Goal: Information Seeking & Learning: Learn about a topic

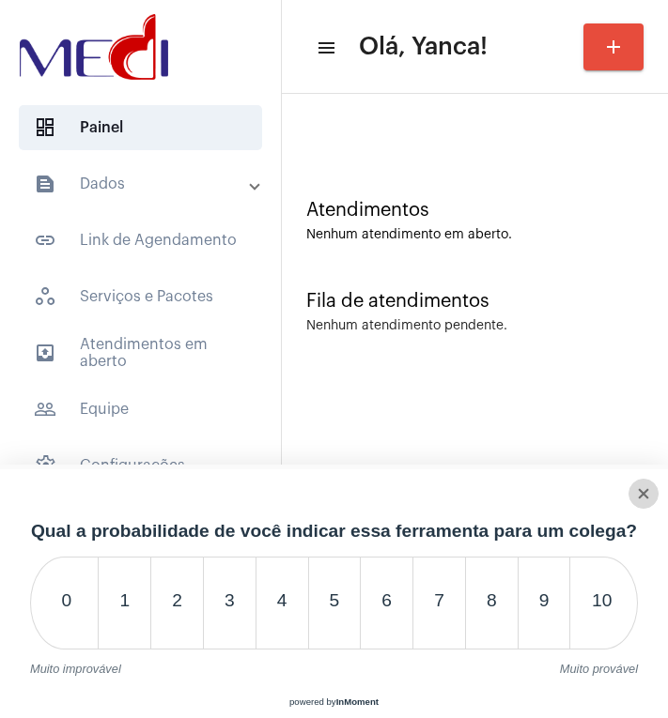
click at [651, 488] on div "Close survey" at bounding box center [643, 493] width 28 height 13
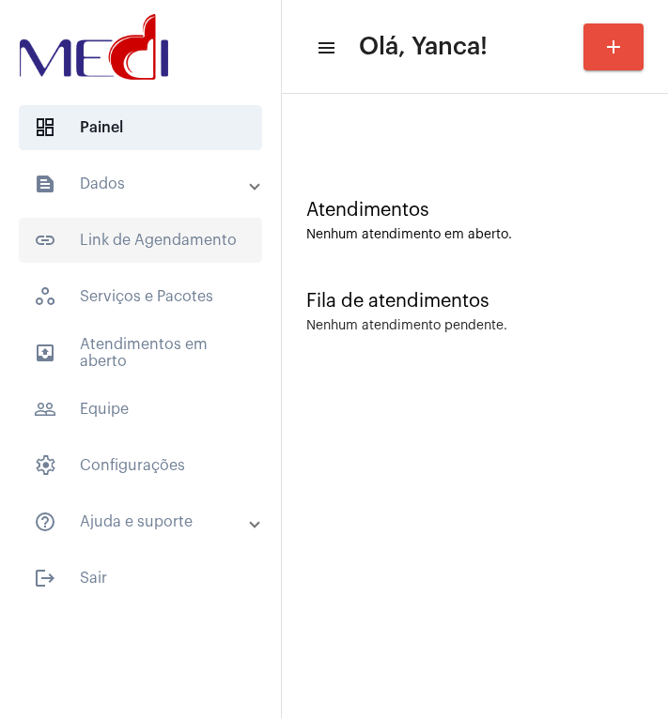
click at [186, 242] on span "link_outlined Link de Agendamento" at bounding box center [140, 240] width 243 height 45
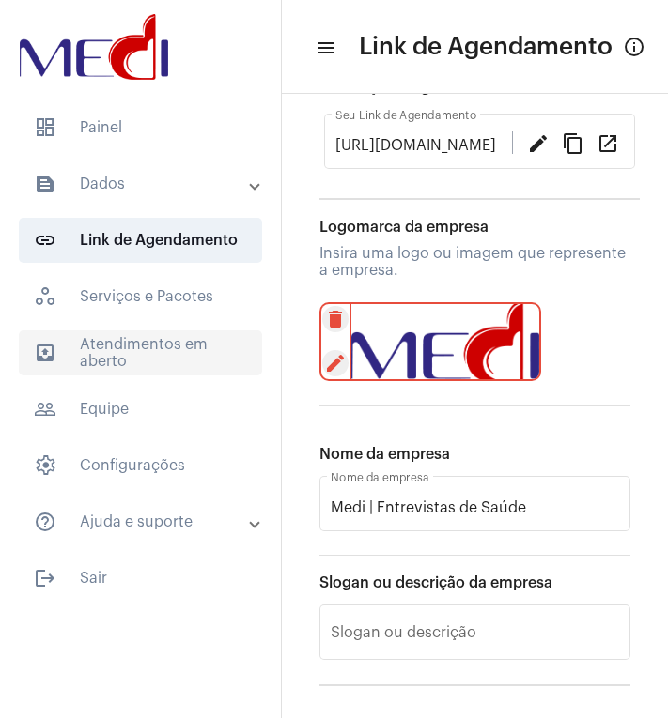
scroll to position [188, 0]
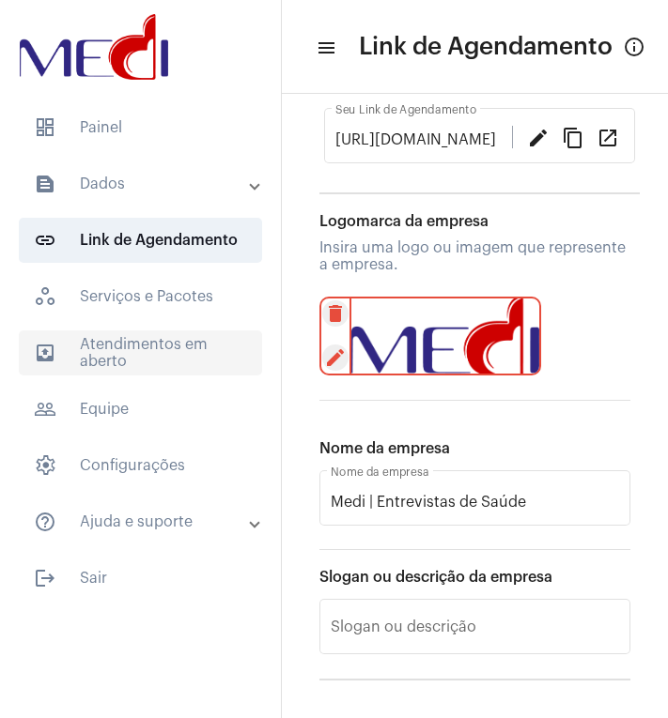
click at [108, 362] on span "outbox_outline Atendimentos em aberto" at bounding box center [140, 353] width 243 height 45
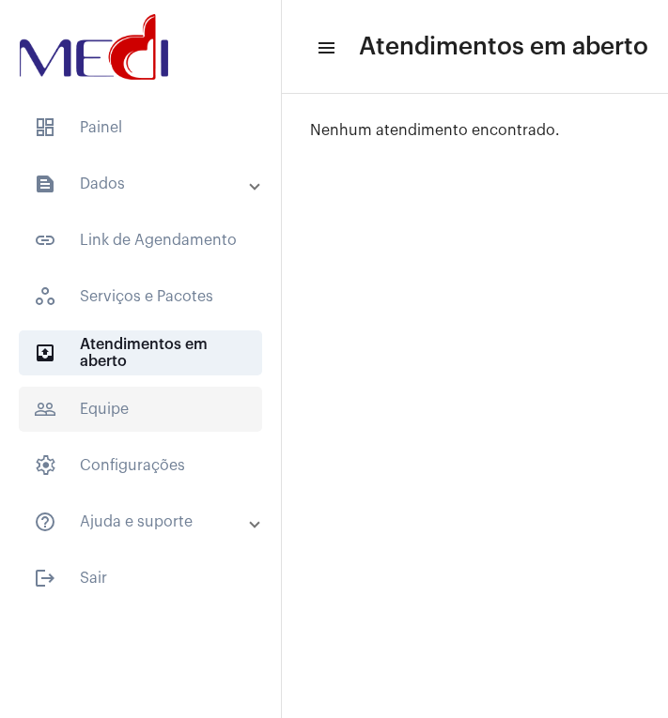
click at [99, 417] on span "people_outline Equipe" at bounding box center [140, 409] width 243 height 45
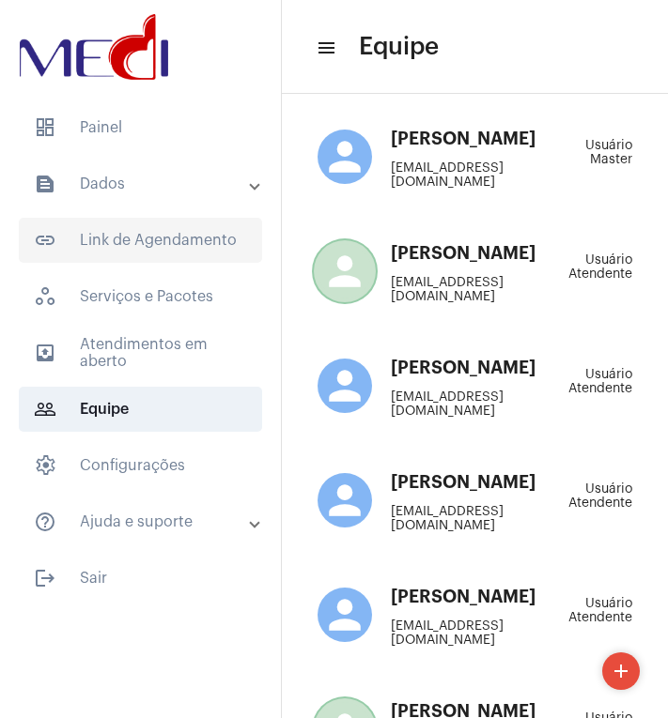
click at [146, 230] on span "link_outlined Link de Agendamento" at bounding box center [140, 240] width 243 height 45
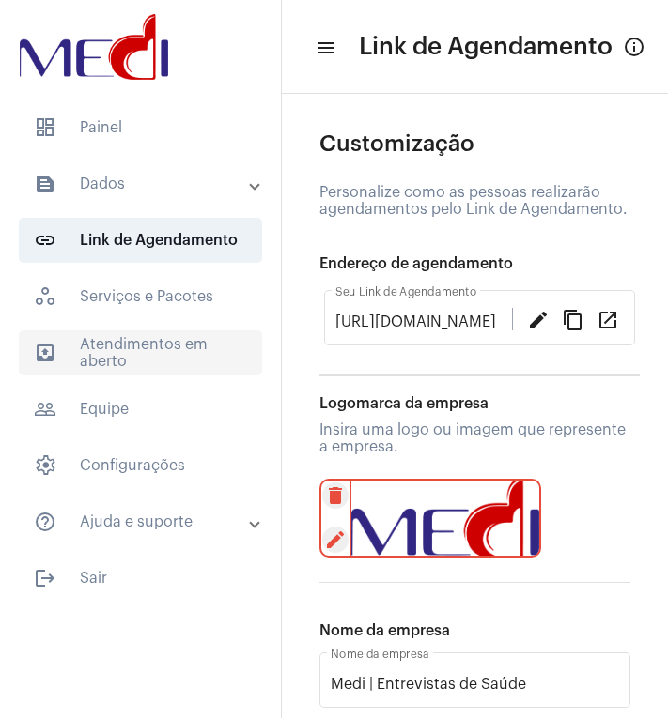
click at [87, 340] on span "outbox_outline Atendimentos em aberto" at bounding box center [140, 353] width 243 height 45
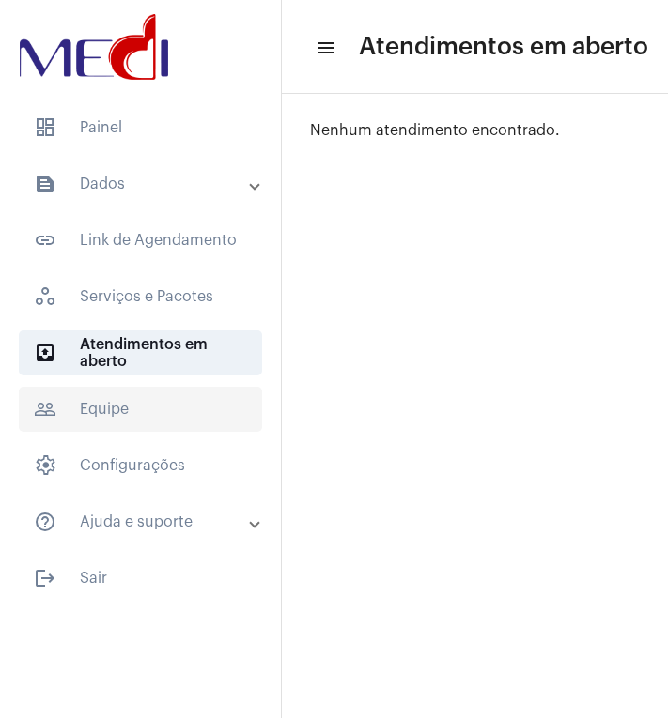
click at [188, 406] on span "people_outline Equipe" at bounding box center [140, 409] width 243 height 45
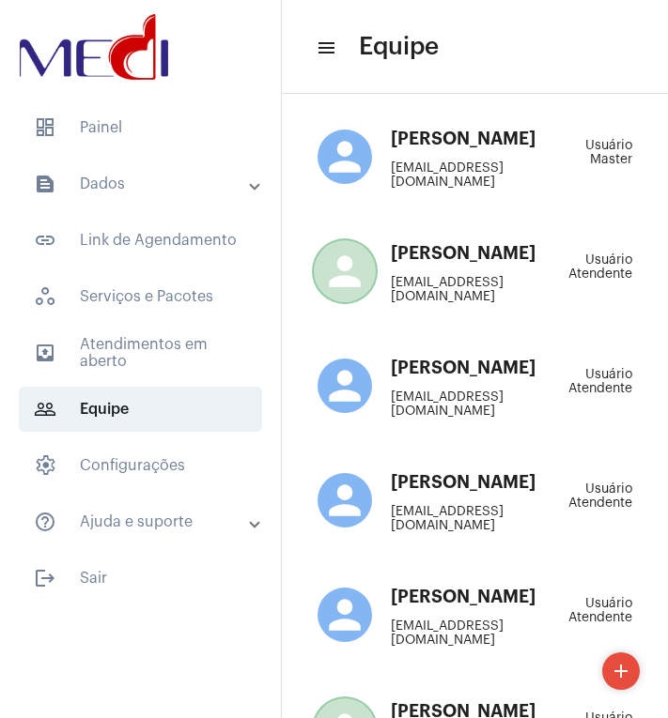
click at [129, 169] on mat-expansion-panel-header "text_snippet_outlined Dados" at bounding box center [146, 184] width 270 height 45
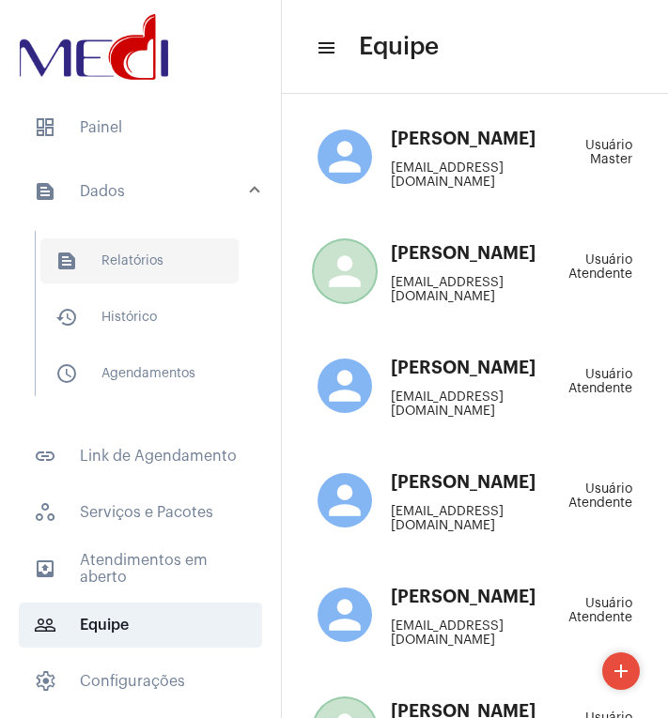
click at [131, 270] on span "text_snippet_outlined Relatórios" at bounding box center [139, 261] width 198 height 45
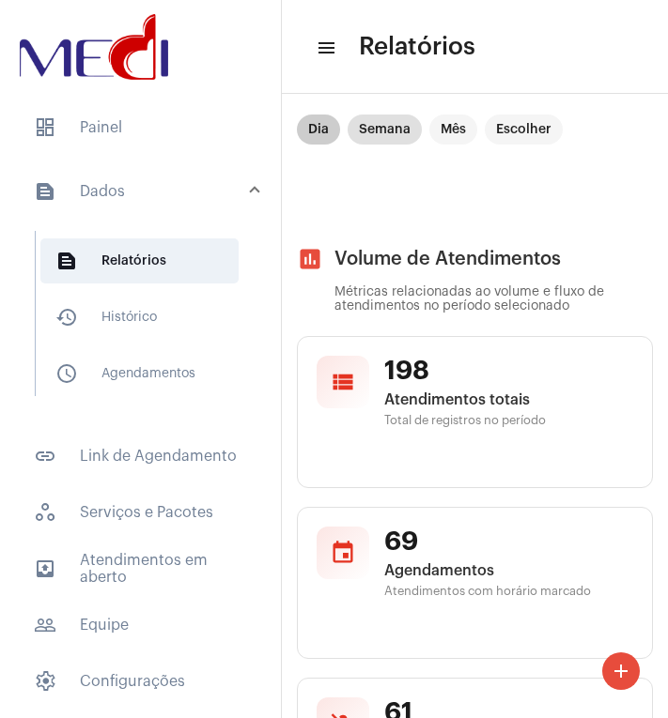
click at [320, 135] on mat-chip "Dia" at bounding box center [318, 130] width 43 height 30
click at [388, 131] on mat-chip "Semana" at bounding box center [384, 130] width 74 height 30
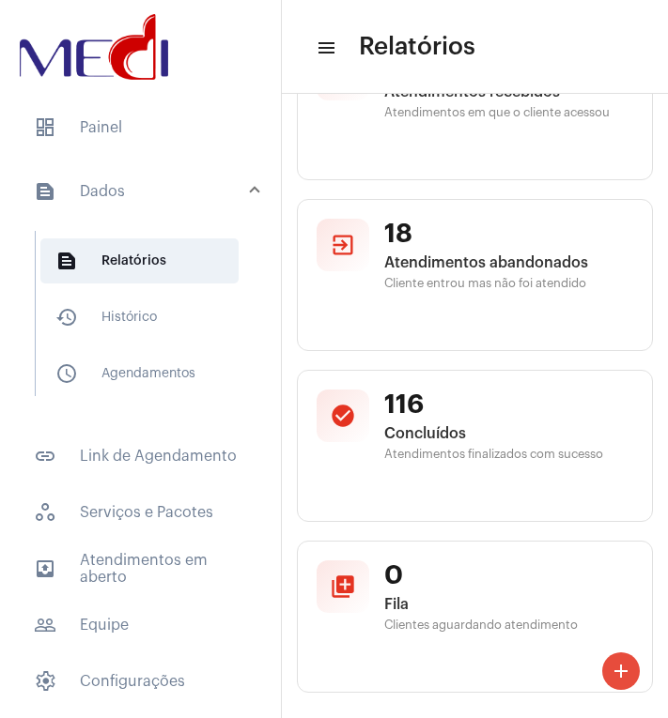
scroll to position [845, 0]
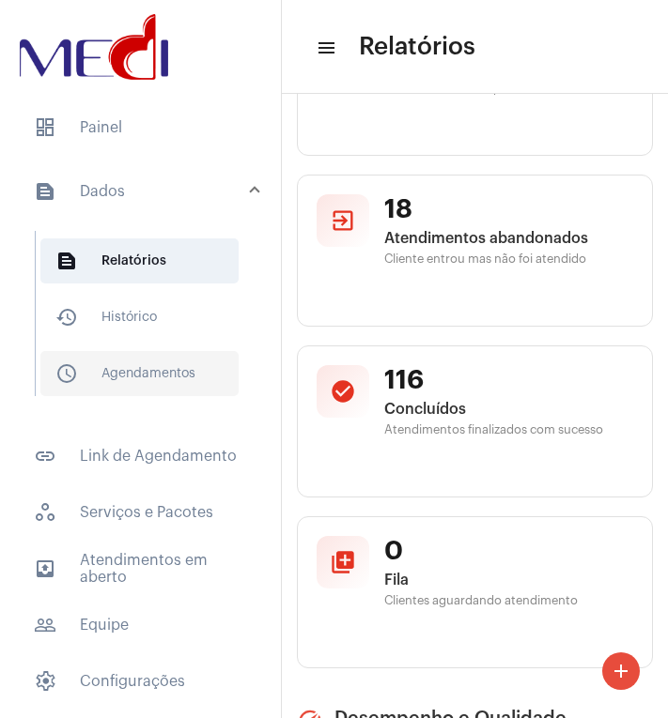
click at [120, 374] on span "schedule_outlined Agendamentos" at bounding box center [139, 373] width 198 height 45
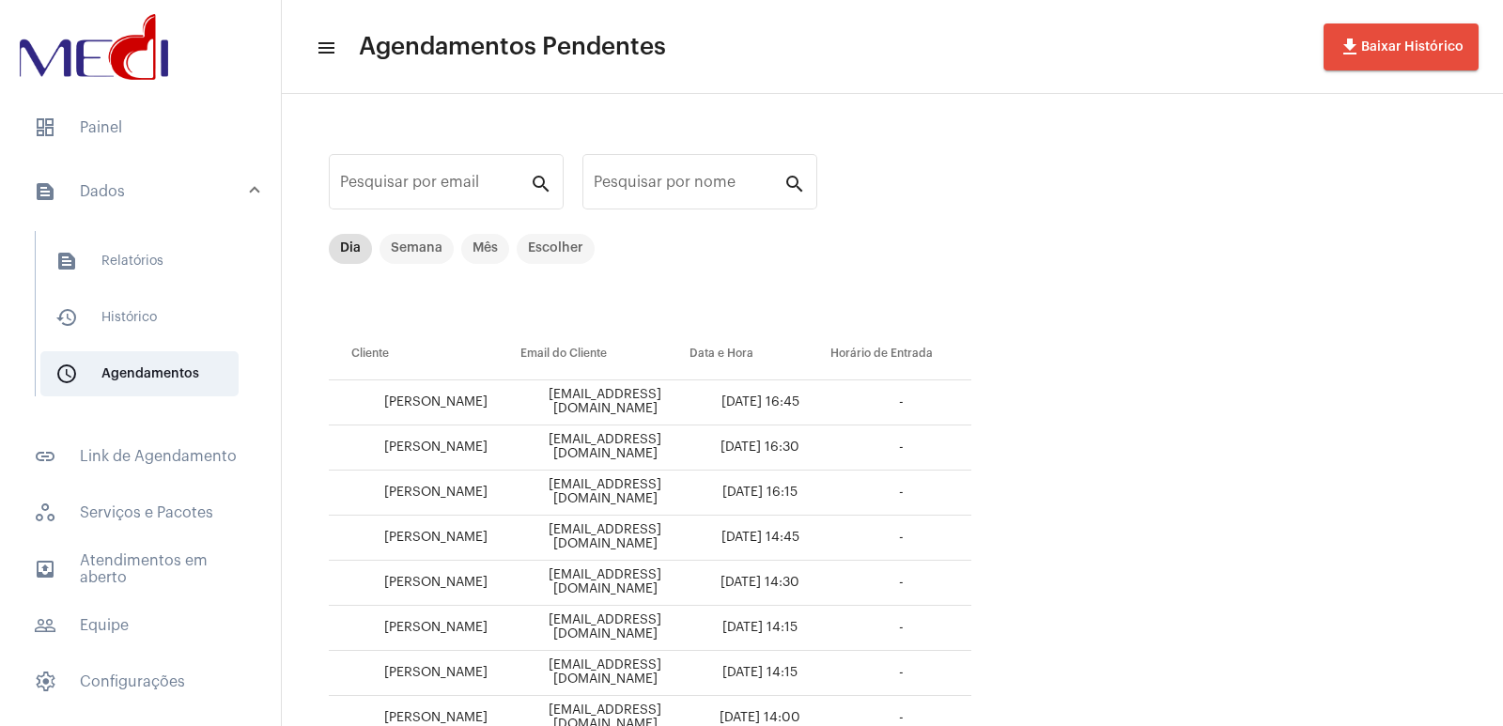
click at [556, 346] on th "Email do Cliente" at bounding box center [604, 354] width 169 height 53
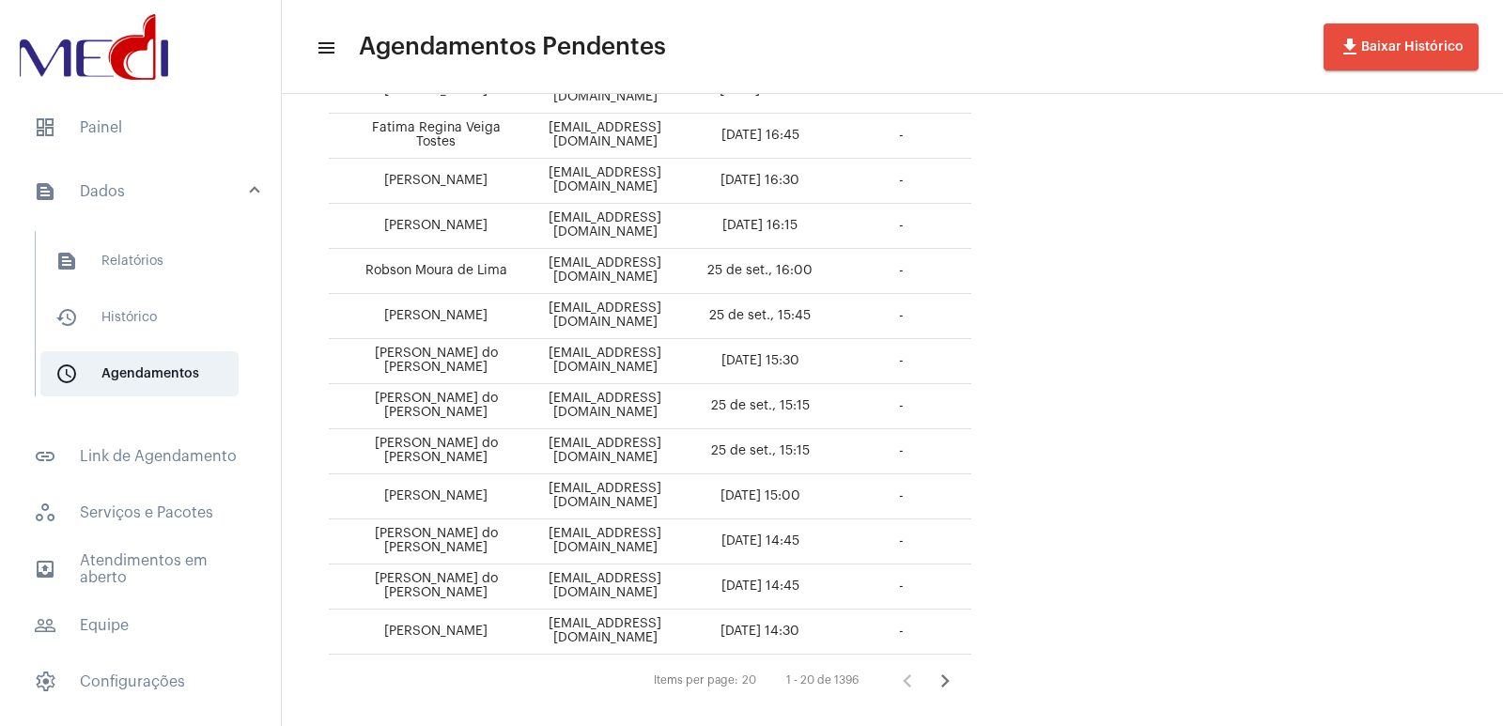
scroll to position [656, 0]
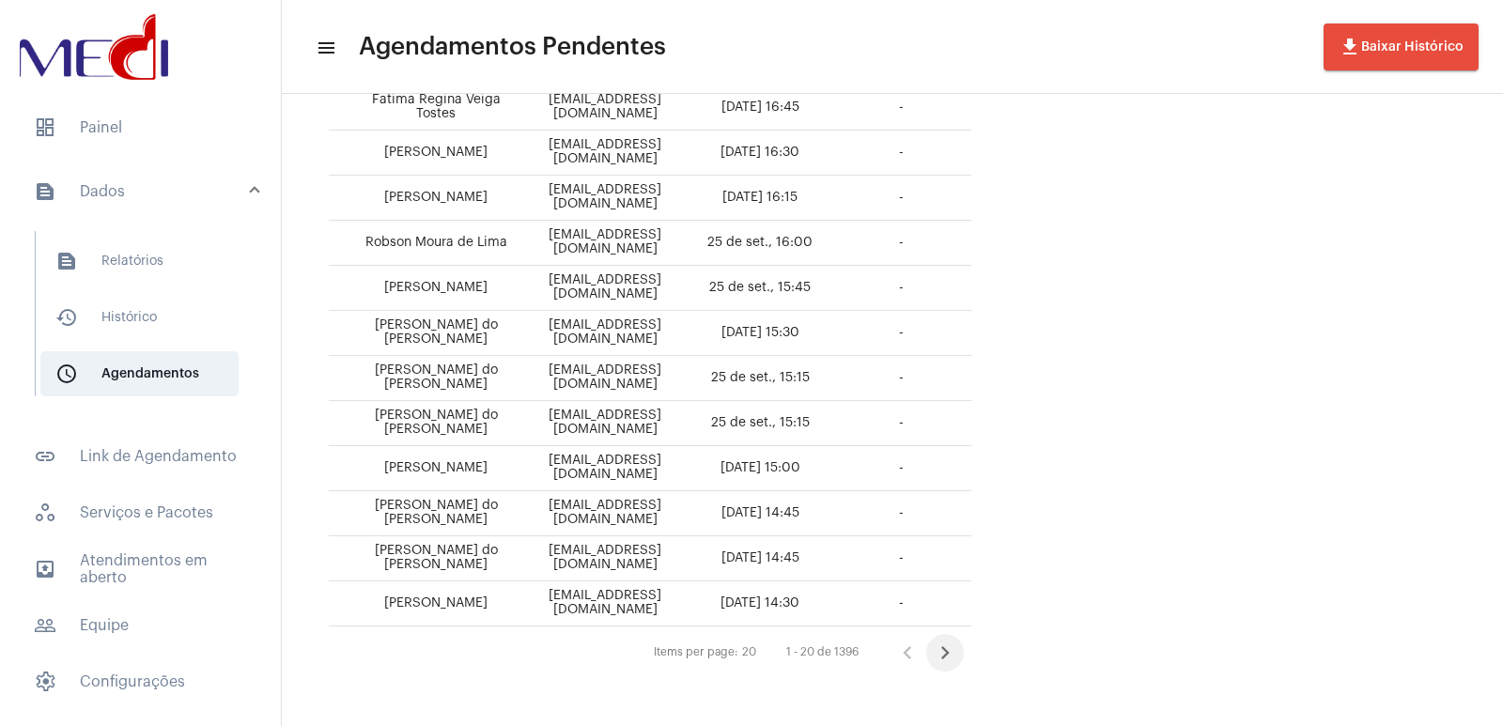
click at [667, 655] on icon "Próxima página" at bounding box center [945, 652] width 8 height 13
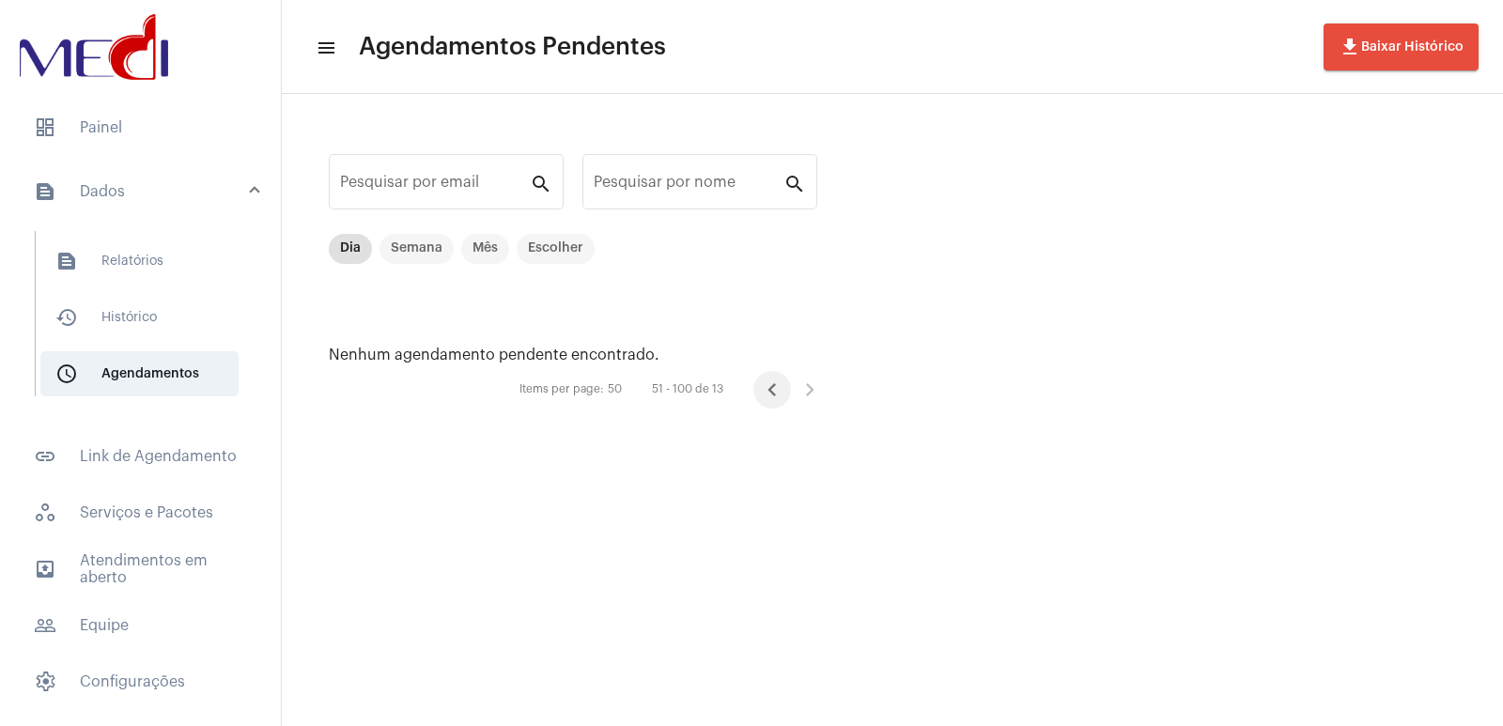
click at [667, 388] on icon "Página anterior" at bounding box center [772, 390] width 26 height 26
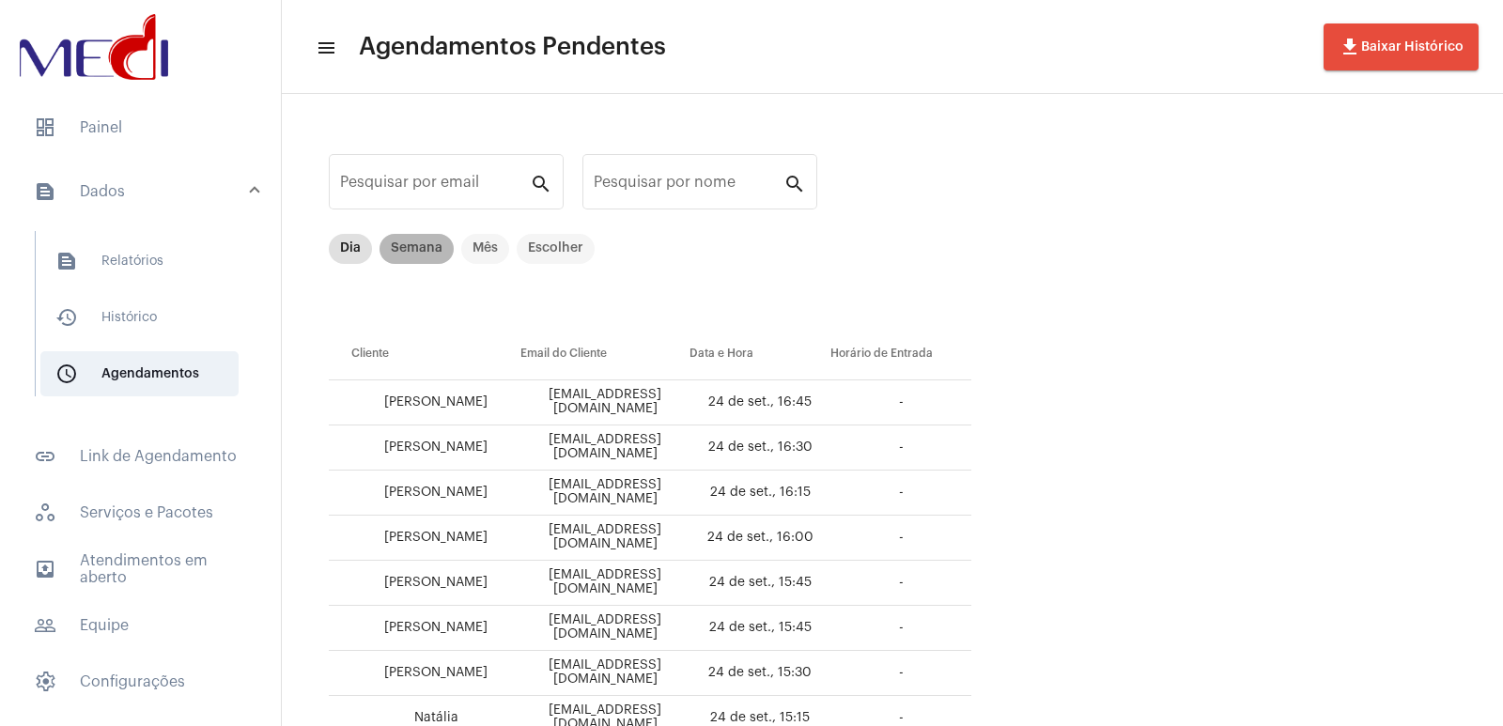
click at [418, 248] on mat-chip "Semana" at bounding box center [416, 249] width 74 height 30
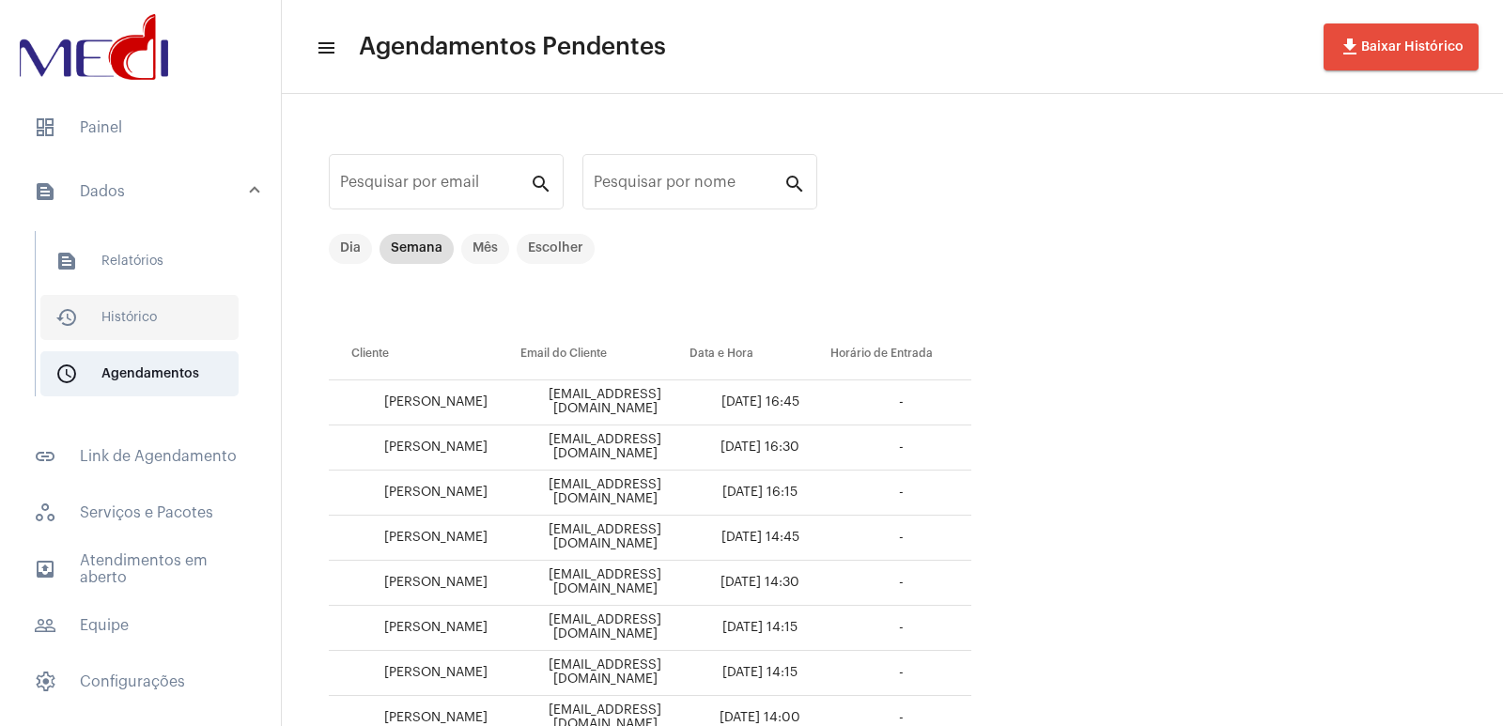
click at [143, 326] on span "history_outlined Histórico" at bounding box center [139, 317] width 198 height 45
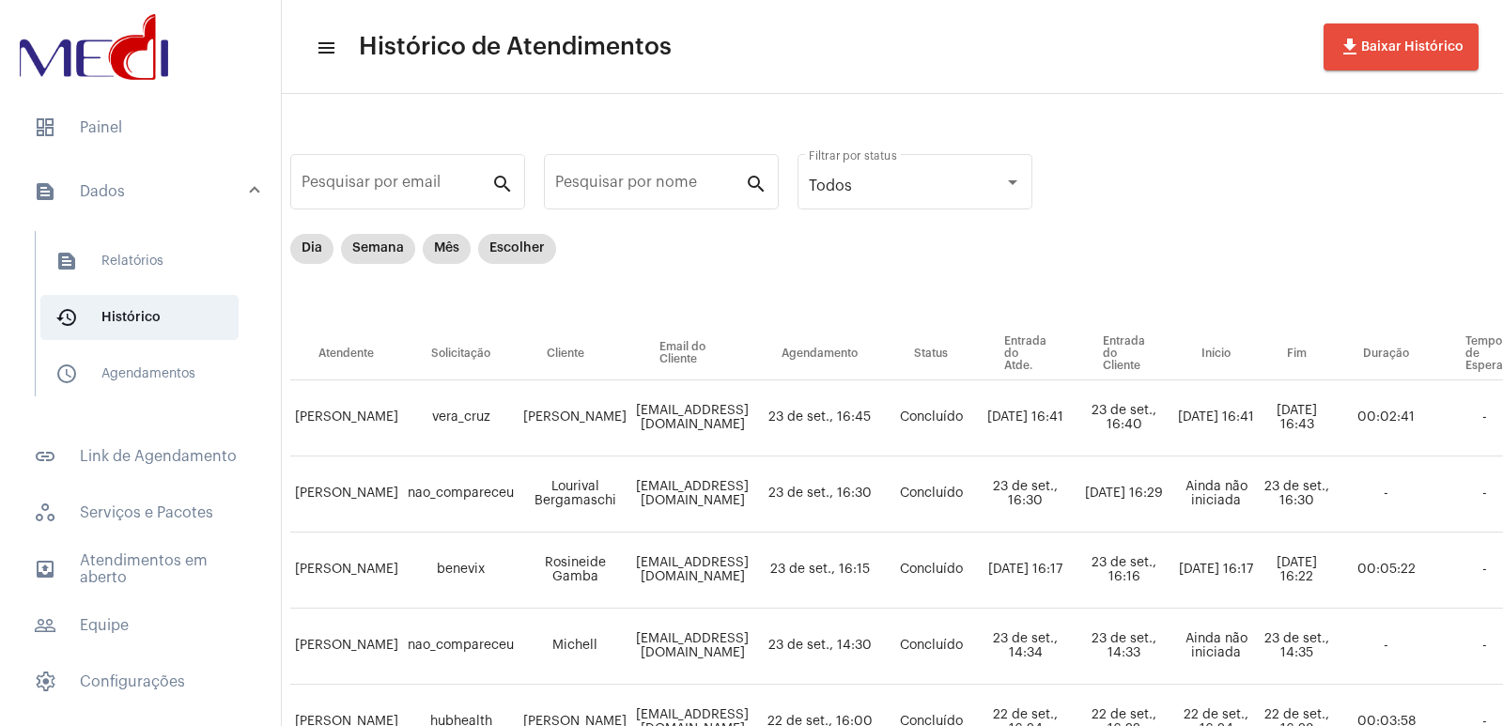
scroll to position [0, 25]
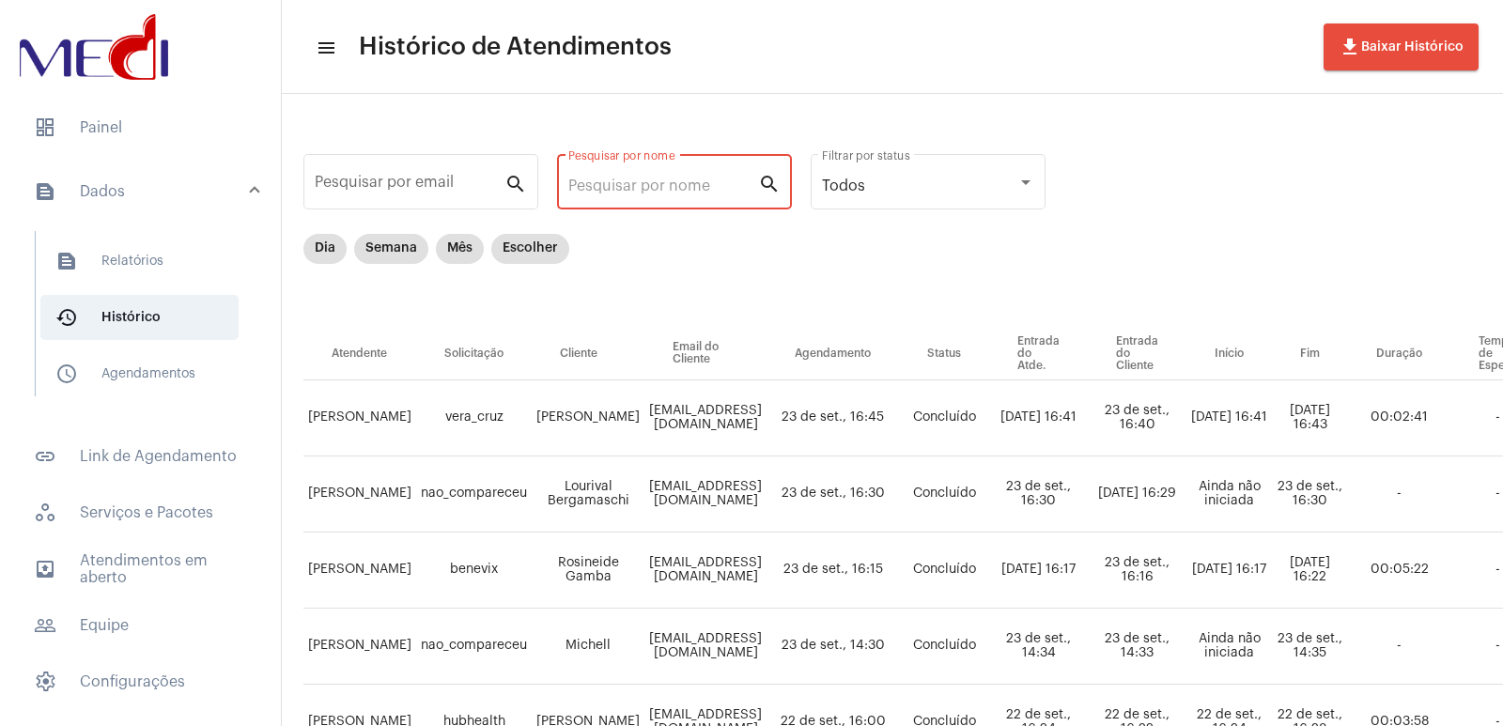
click at [657, 193] on input "Pesquisar por nome" at bounding box center [663, 185] width 190 height 17
paste input "[PERSON_NAME]"
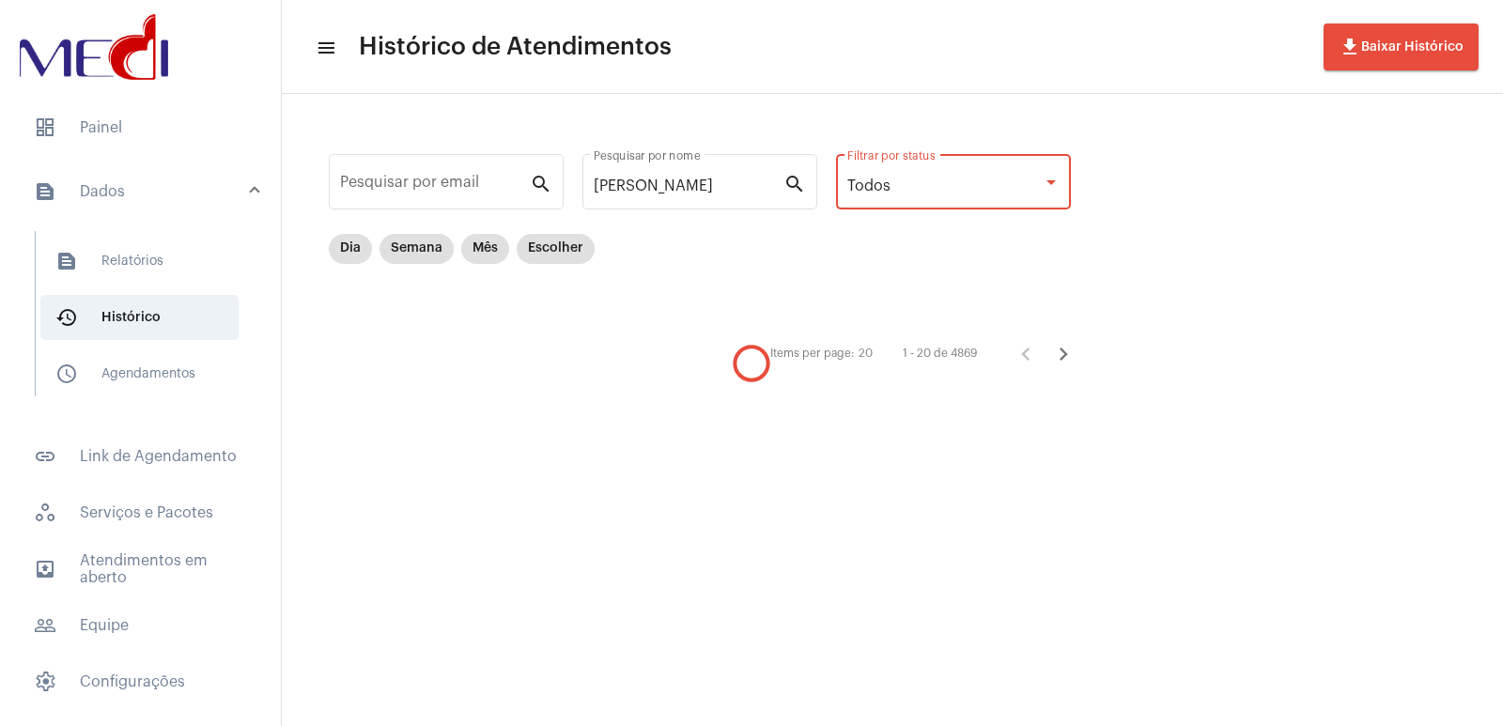
click at [667, 193] on div "Todos" at bounding box center [944, 185] width 195 height 17
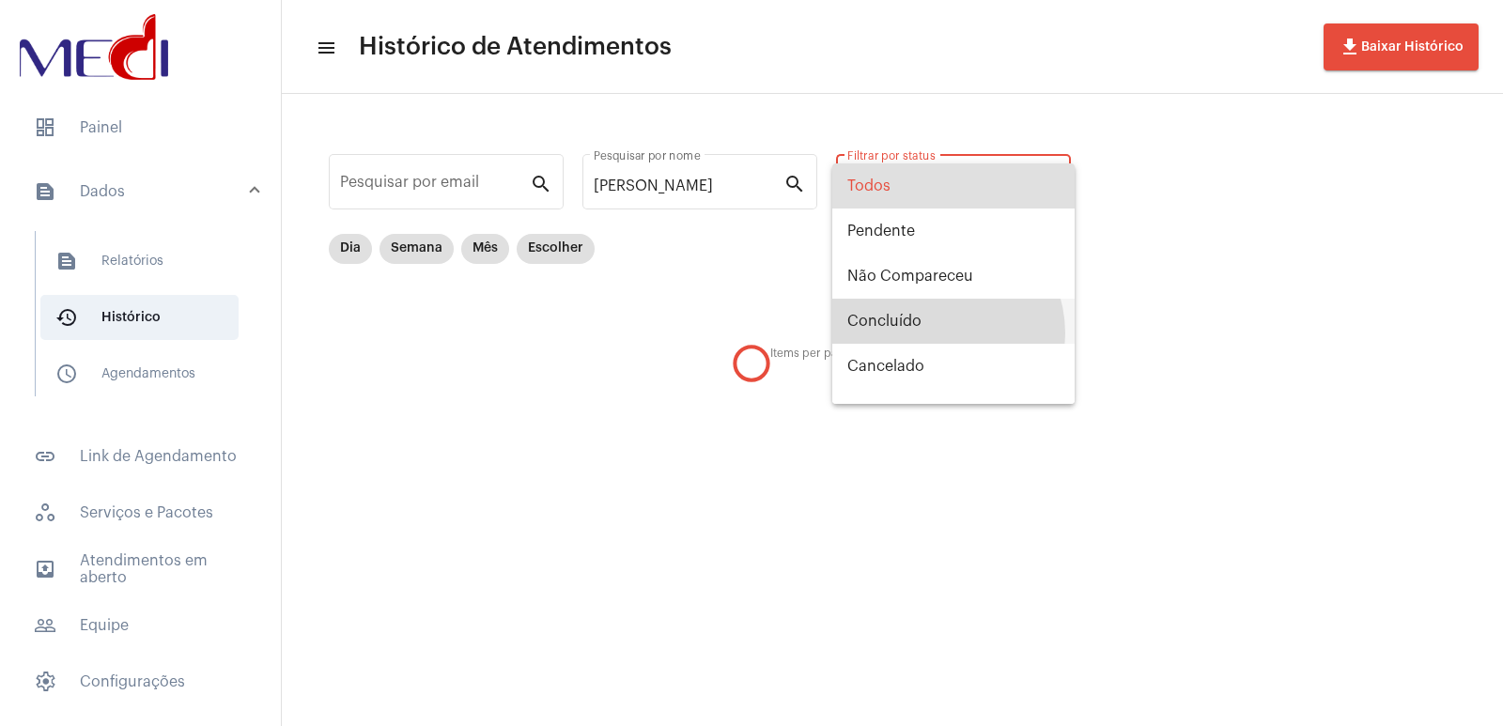
click at [667, 333] on span "Concluído" at bounding box center [953, 321] width 212 height 45
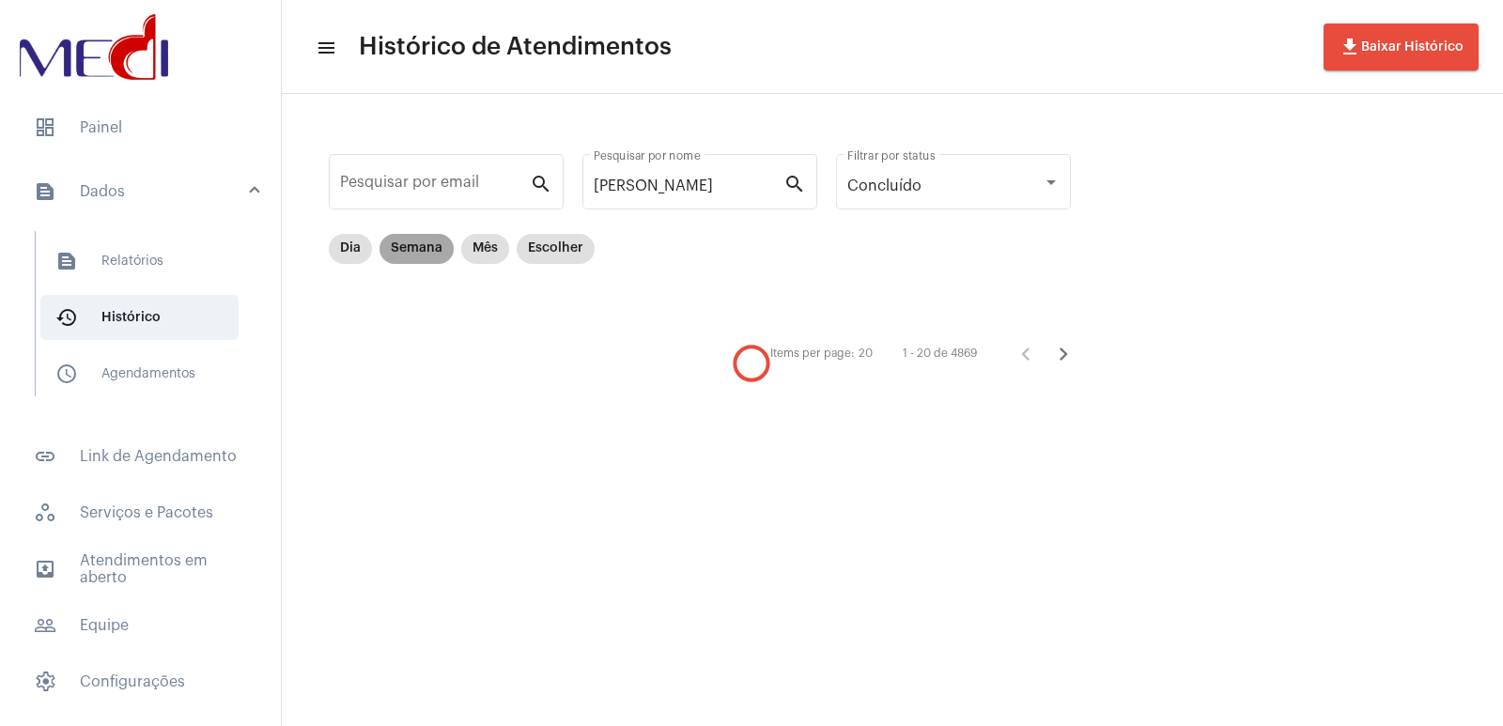
click at [414, 255] on mat-chip "Semana" at bounding box center [416, 249] width 74 height 30
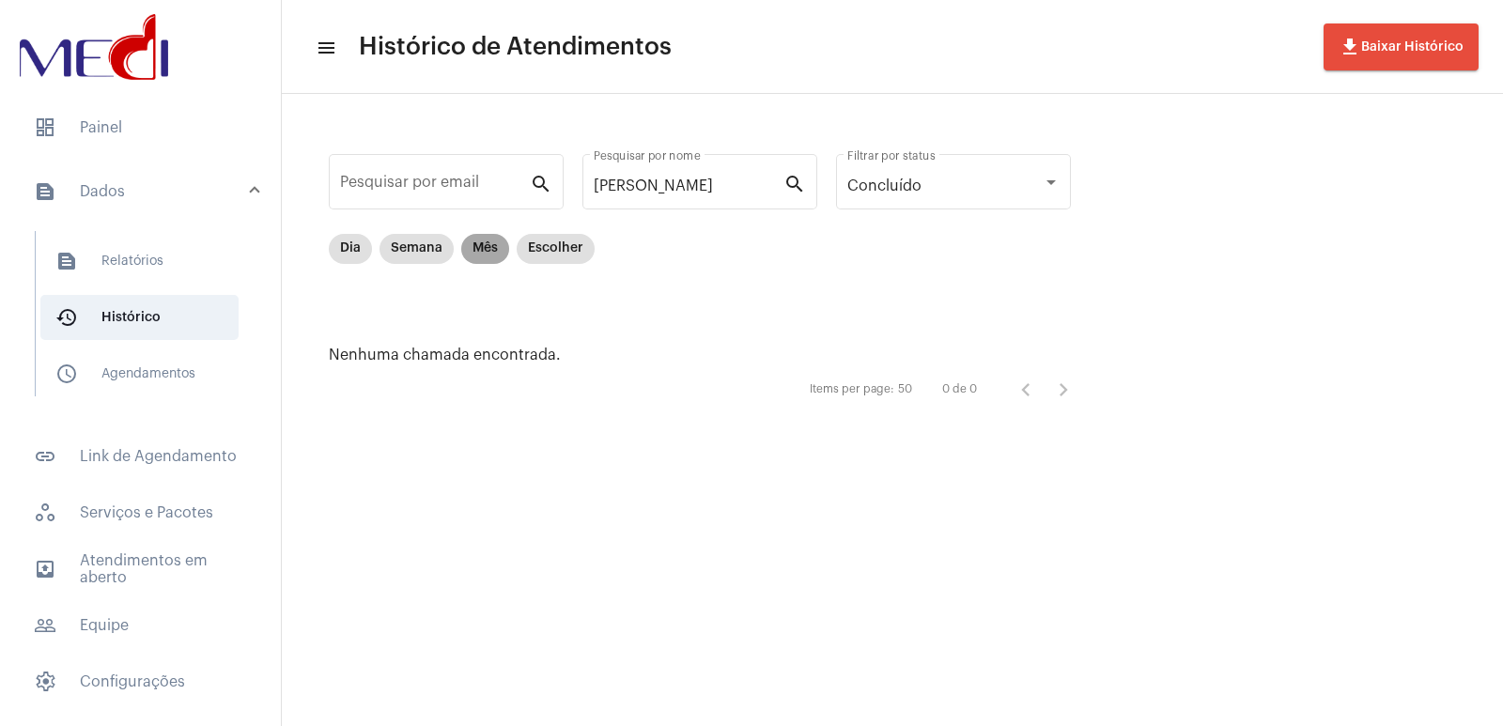
click at [491, 248] on mat-chip "Mês" at bounding box center [485, 249] width 48 height 30
click at [667, 190] on input "[PERSON_NAME]" at bounding box center [689, 185] width 190 height 17
drag, startPoint x: 663, startPoint y: 187, endPoint x: 800, endPoint y: 193, distance: 137.3
click at [667, 193] on div "[PERSON_NAME] GUARI Pesquisar por nome search" at bounding box center [699, 179] width 235 height 59
click at [352, 241] on mat-chip "Dia" at bounding box center [350, 249] width 43 height 30
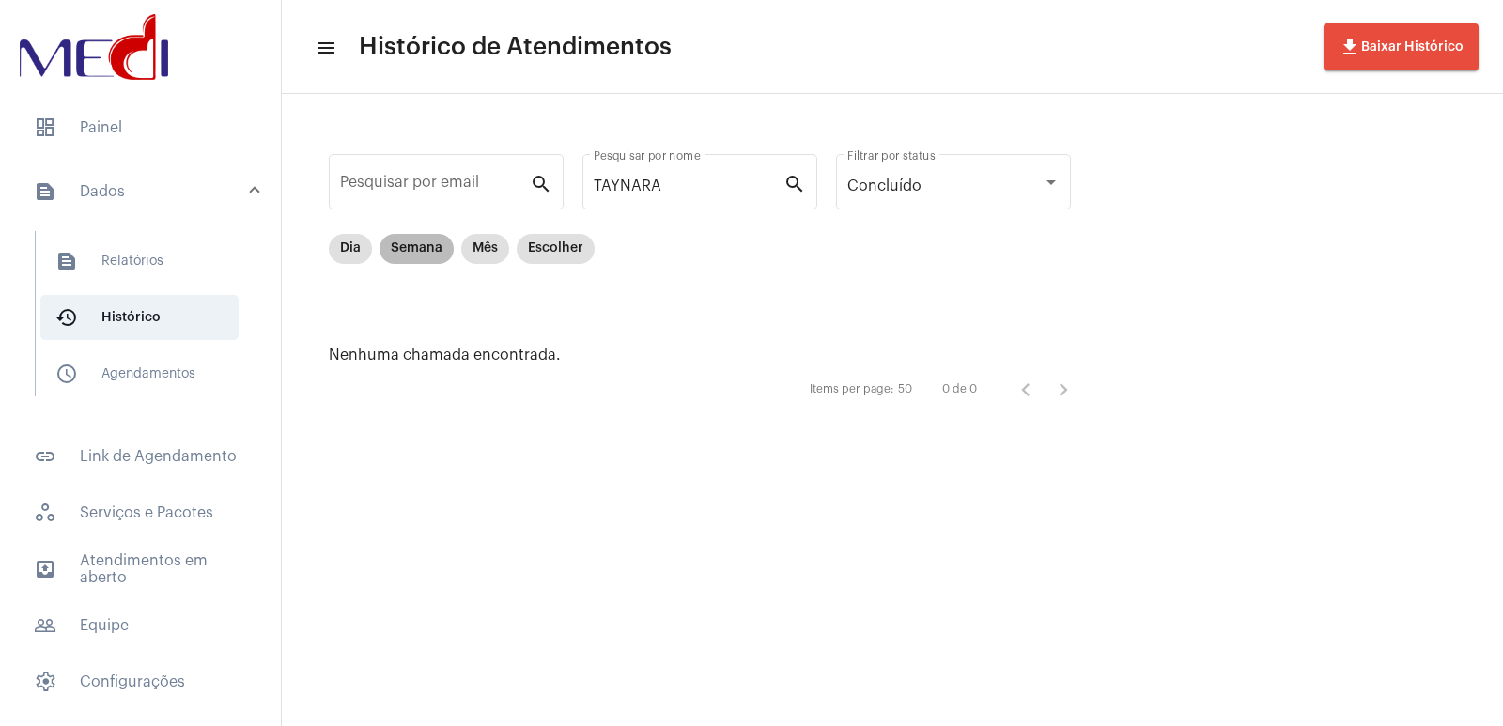
click at [404, 239] on mat-chip "Semana" at bounding box center [416, 249] width 74 height 30
click at [667, 326] on div "Dia Semana Mês Escolher" at bounding box center [709, 281] width 761 height 94
click at [667, 191] on input "TAYNARA" at bounding box center [689, 185] width 190 height 17
drag, startPoint x: 712, startPoint y: 194, endPoint x: 695, endPoint y: 195, distance: 16.9
click at [644, 195] on div "TAYNARA Pesquisar por nome" at bounding box center [689, 179] width 190 height 59
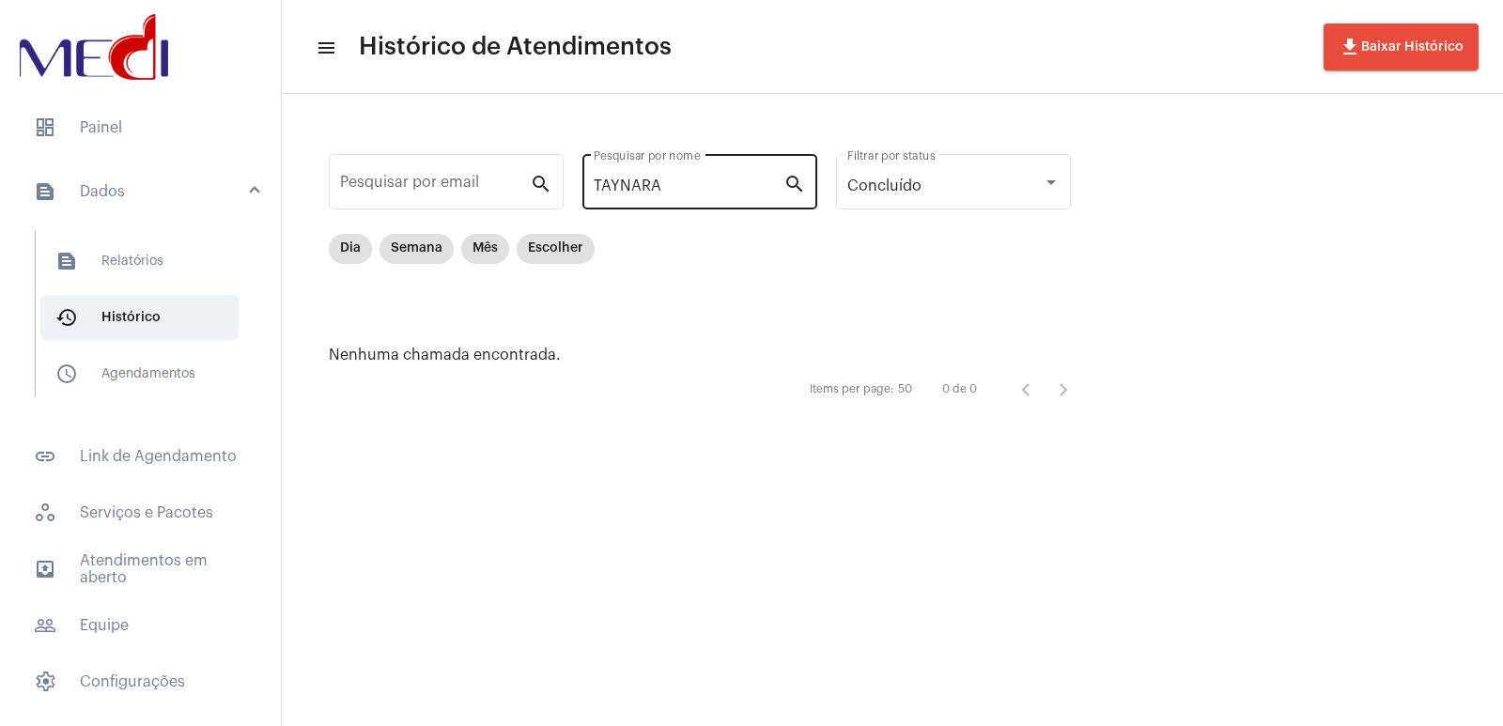
drag, startPoint x: 698, startPoint y: 194, endPoint x: 687, endPoint y: 188, distance: 13.0
click at [667, 188] on div "TAYNARA Pesquisar por nome" at bounding box center [689, 179] width 190 height 59
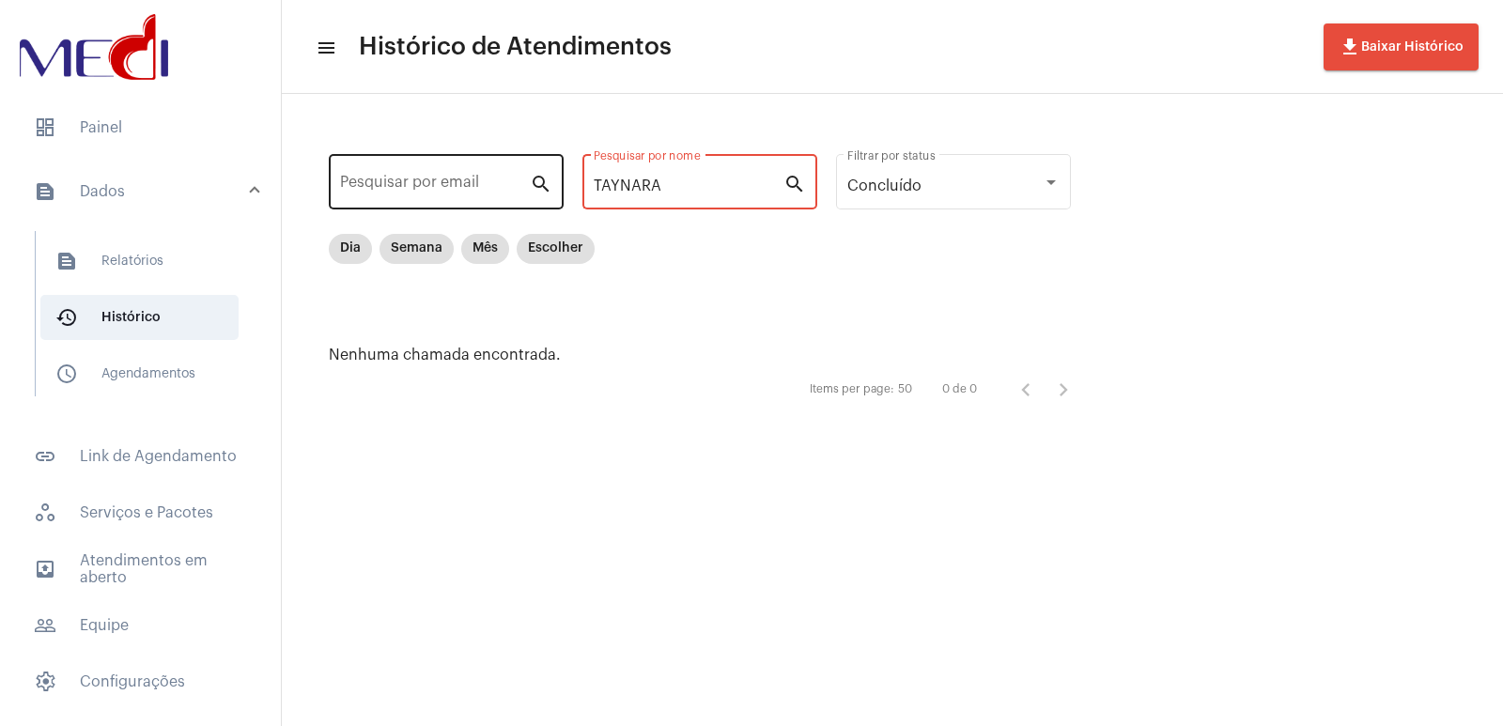
drag, startPoint x: 687, startPoint y: 187, endPoint x: 522, endPoint y: 182, distance: 164.4
click at [522, 182] on div "Pesquisar por email search TAYNARA Pesquisar por nome search Concluído Filtrar …" at bounding box center [709, 279] width 817 height 332
paste input "[PERSON_NAME] CAVALARI"
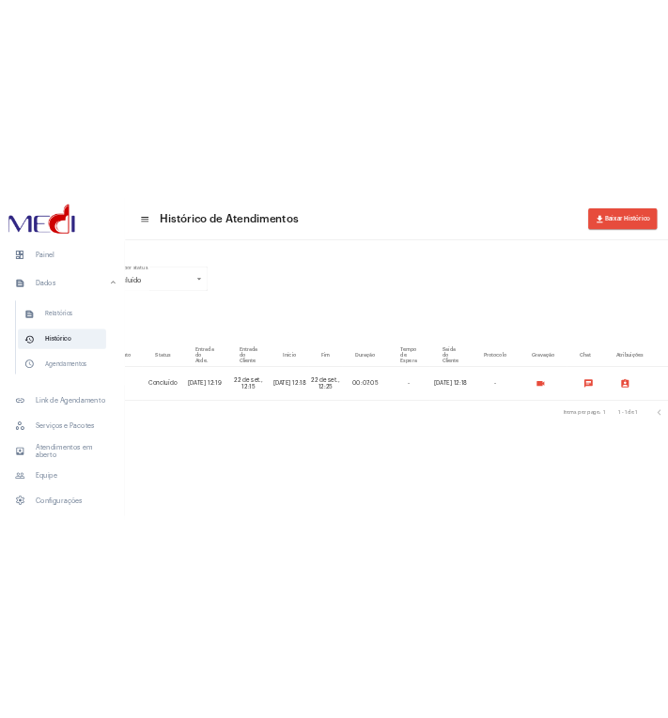
scroll to position [0, 719]
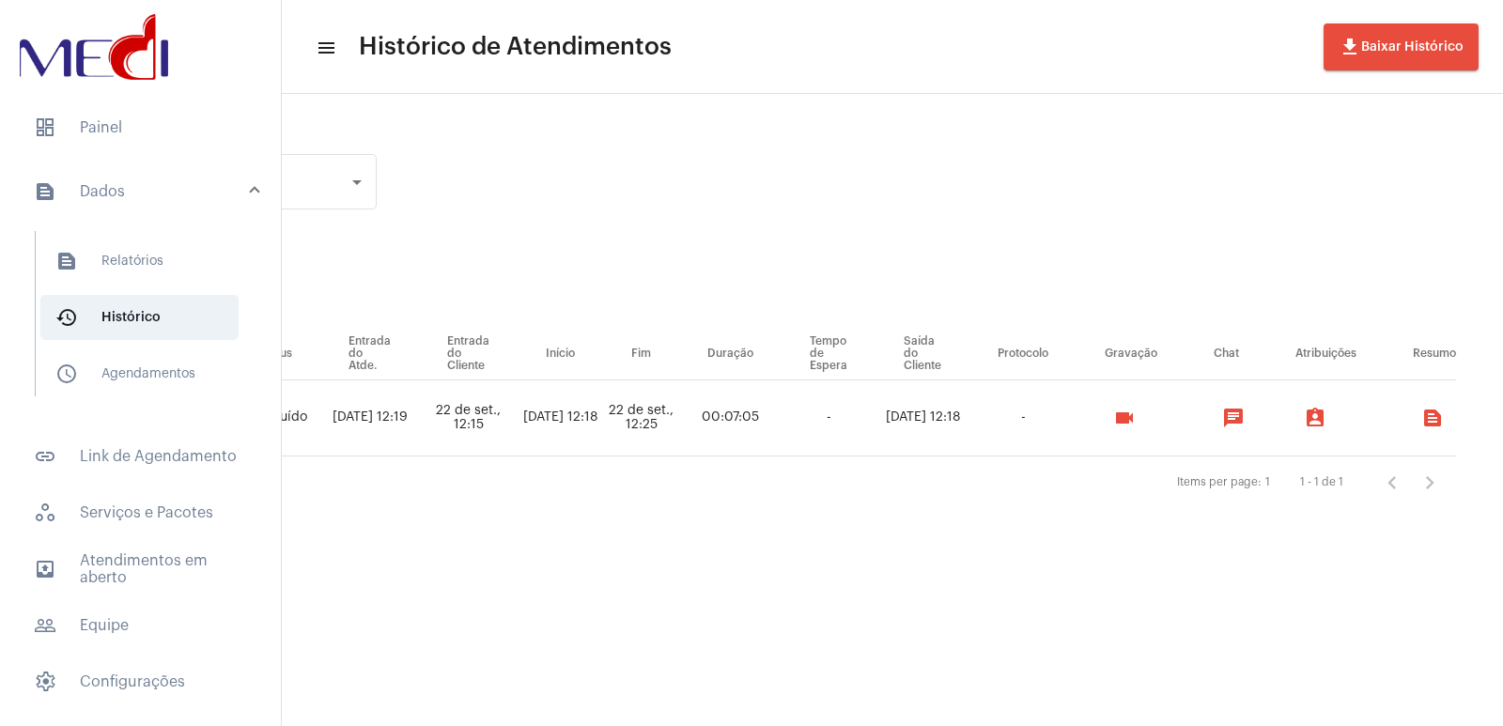
type input "DANIL"
click at [667, 420] on mat-icon "videocam" at bounding box center [1124, 418] width 23 height 23
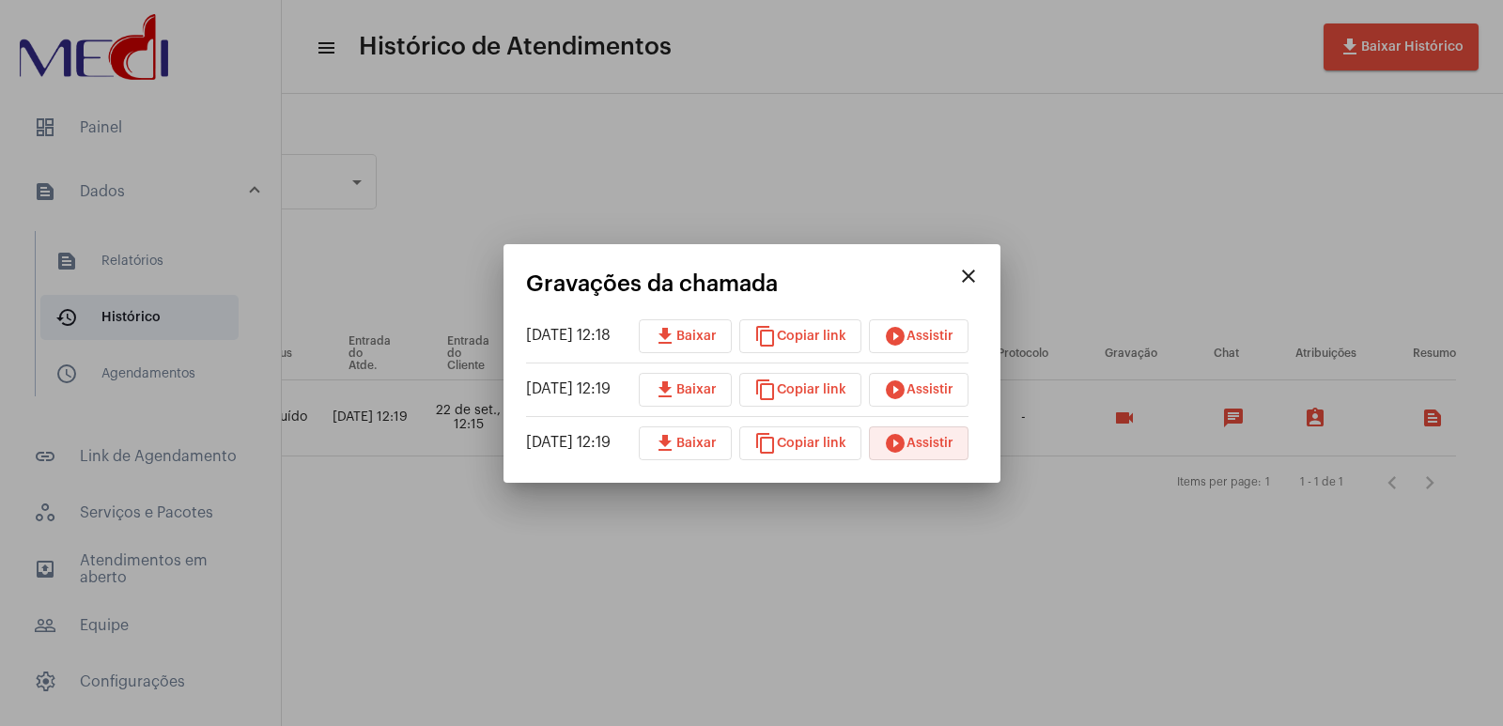
click at [667, 449] on span "play_circle_filled Assistir" at bounding box center [918, 443] width 69 height 13
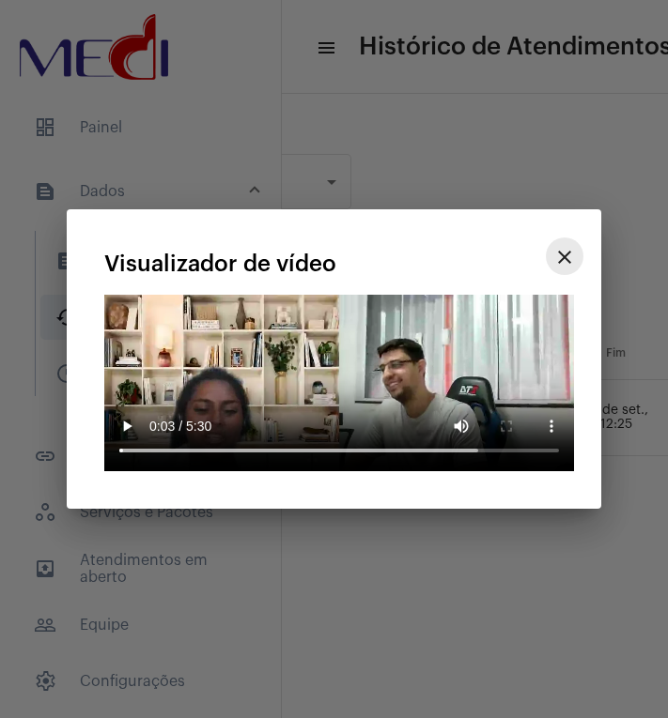
click at [575, 246] on mat-icon "close" at bounding box center [564, 257] width 23 height 23
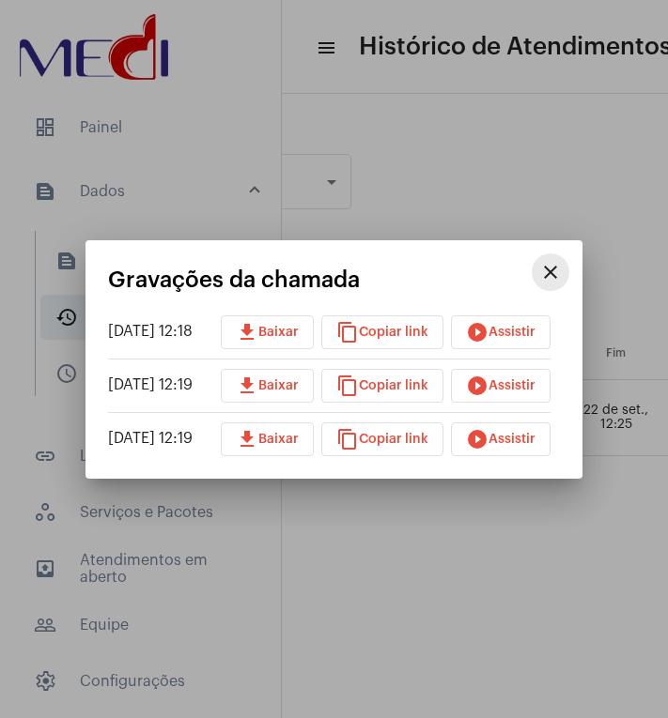
click at [562, 261] on mat-icon "close" at bounding box center [550, 272] width 23 height 23
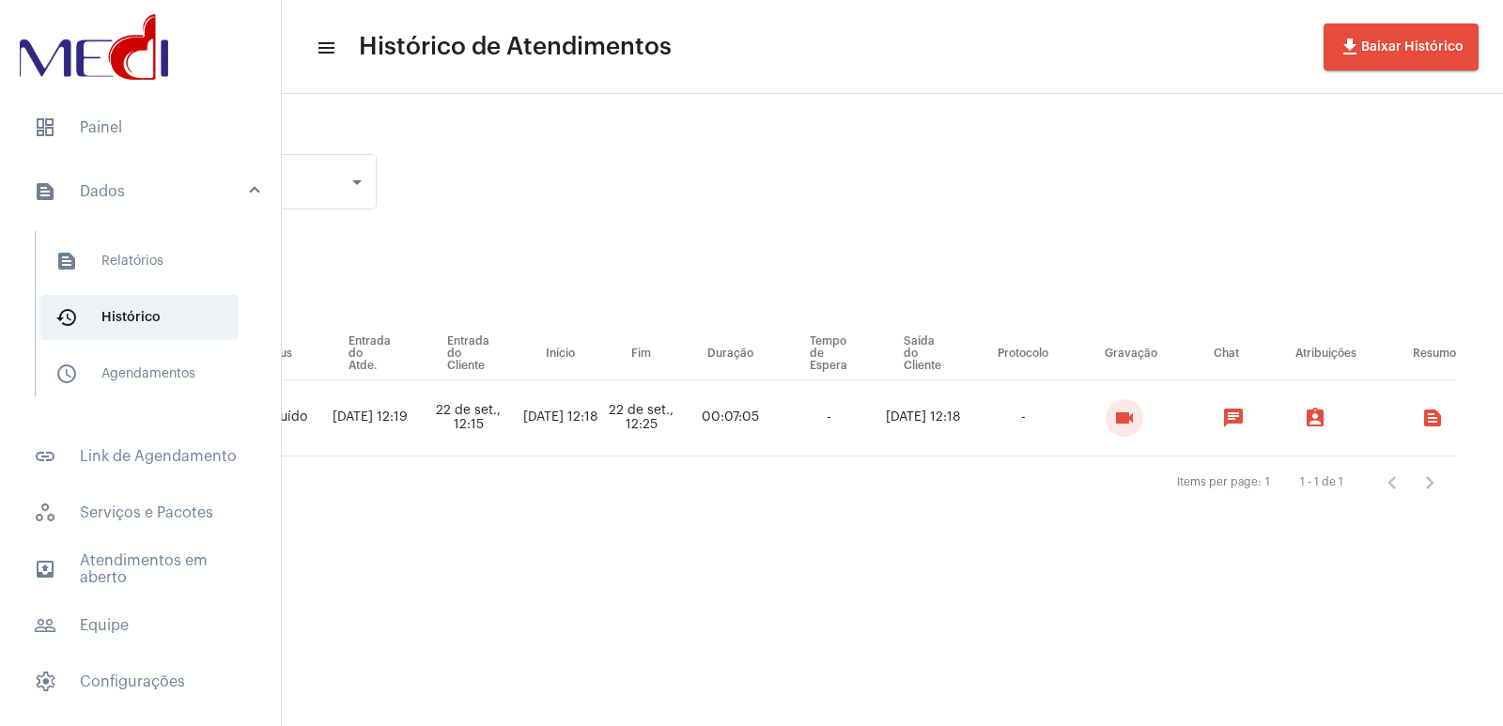
scroll to position [0, 0]
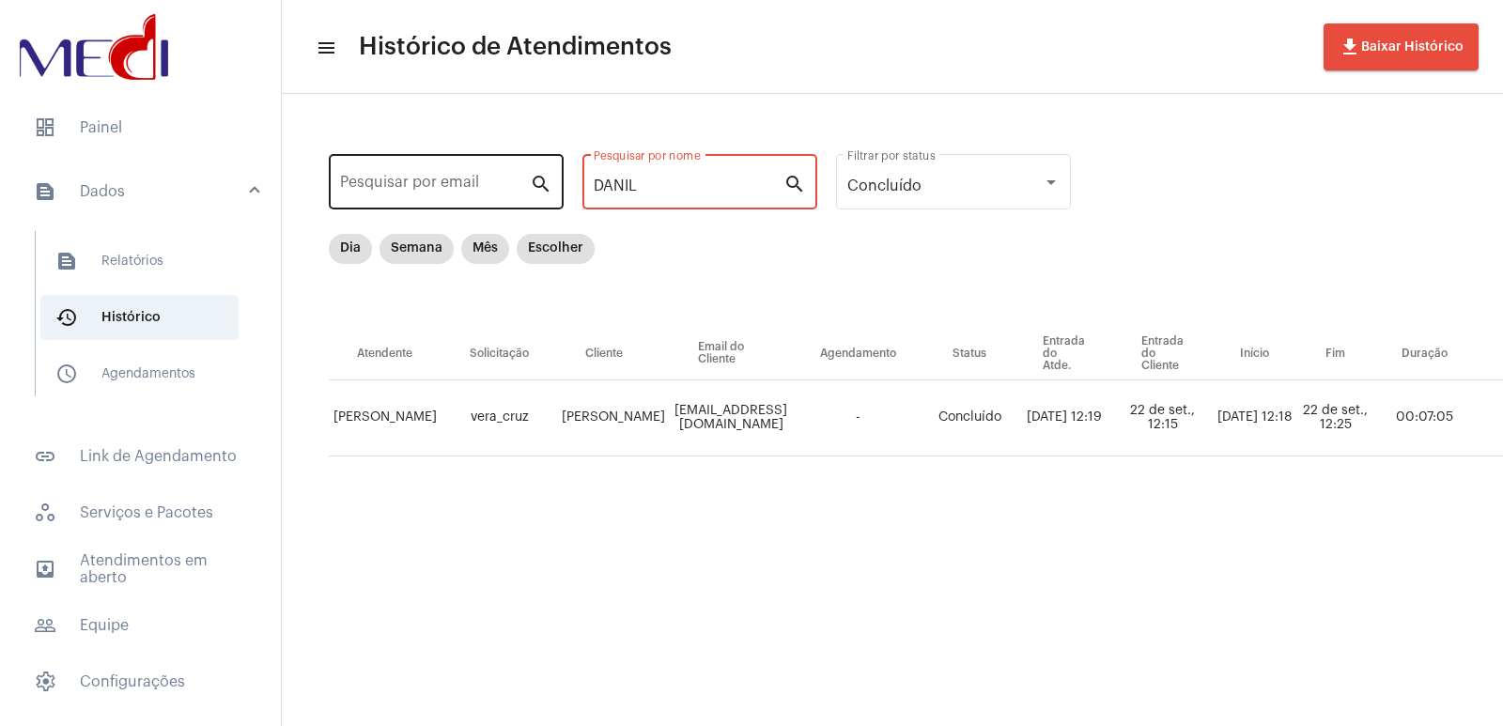
drag, startPoint x: 631, startPoint y: 178, endPoint x: 416, endPoint y: 193, distance: 215.5
click at [416, 193] on div "Pesquisar por email search [PERSON_NAME] por nome search Concluído Filtrar por …" at bounding box center [1239, 325] width 1877 height 424
paste input "[PERSON_NAME]"
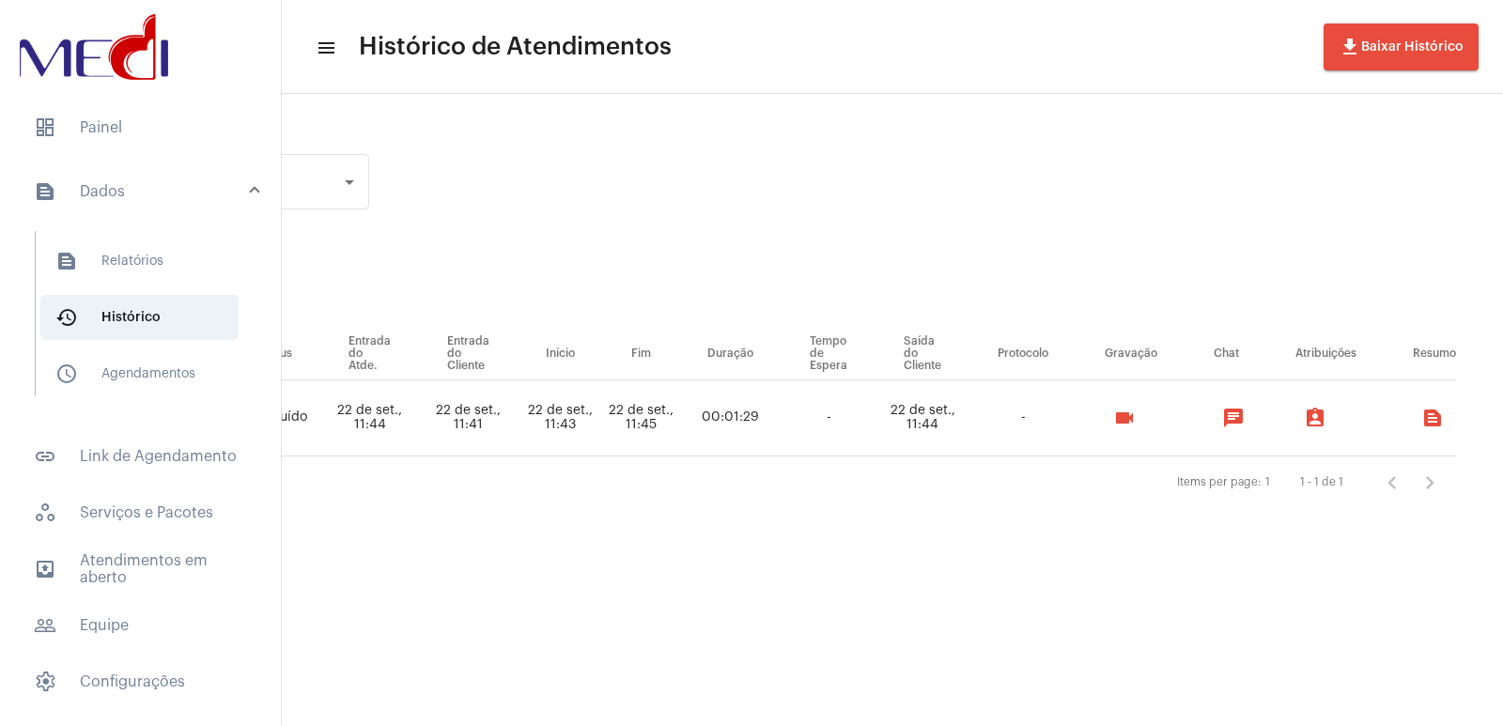
scroll to position [0, 754]
type input "[PERSON_NAME]"
click at [667, 421] on mat-icon "videocam" at bounding box center [1124, 418] width 23 height 23
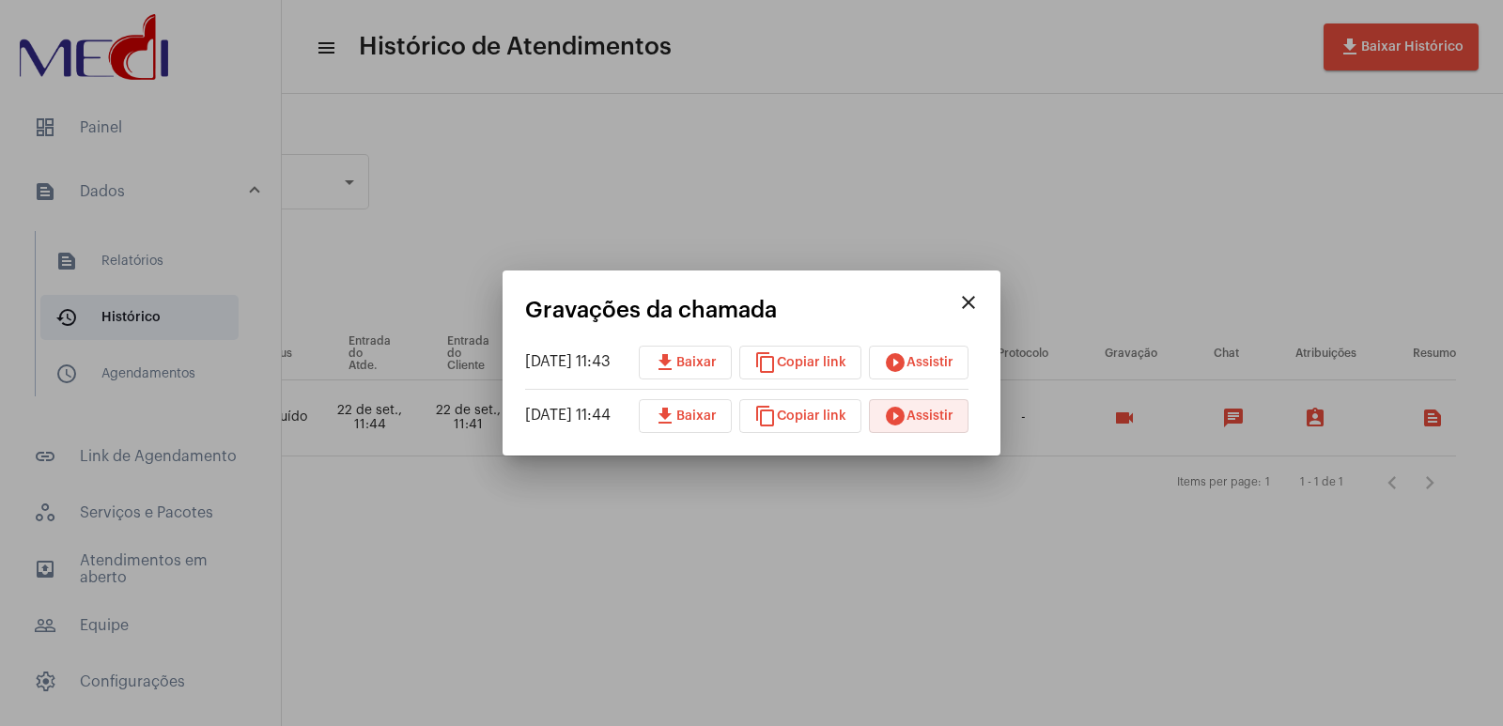
click at [667, 425] on button "play_circle_filled Assistir" at bounding box center [919, 416] width 100 height 34
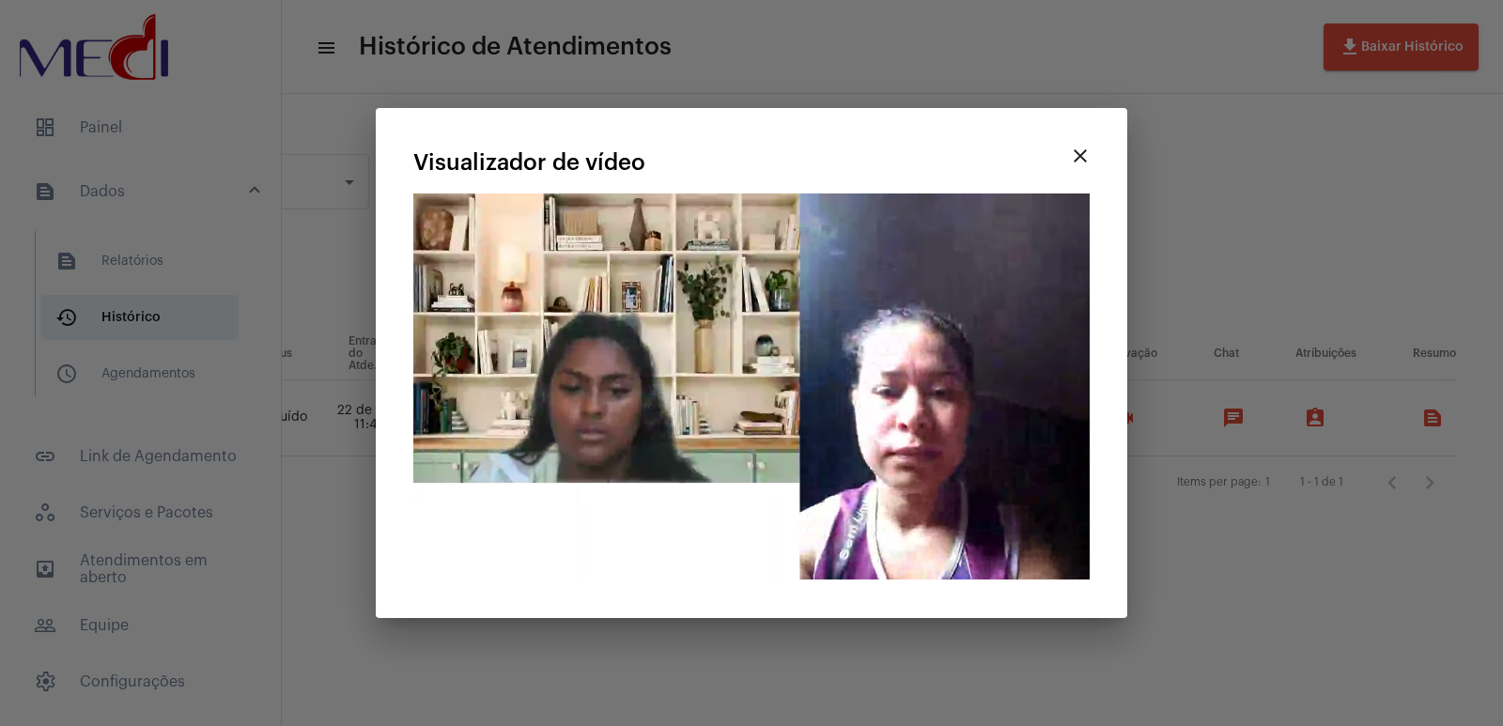
click at [667, 147] on mat-icon "close" at bounding box center [1080, 156] width 23 height 23
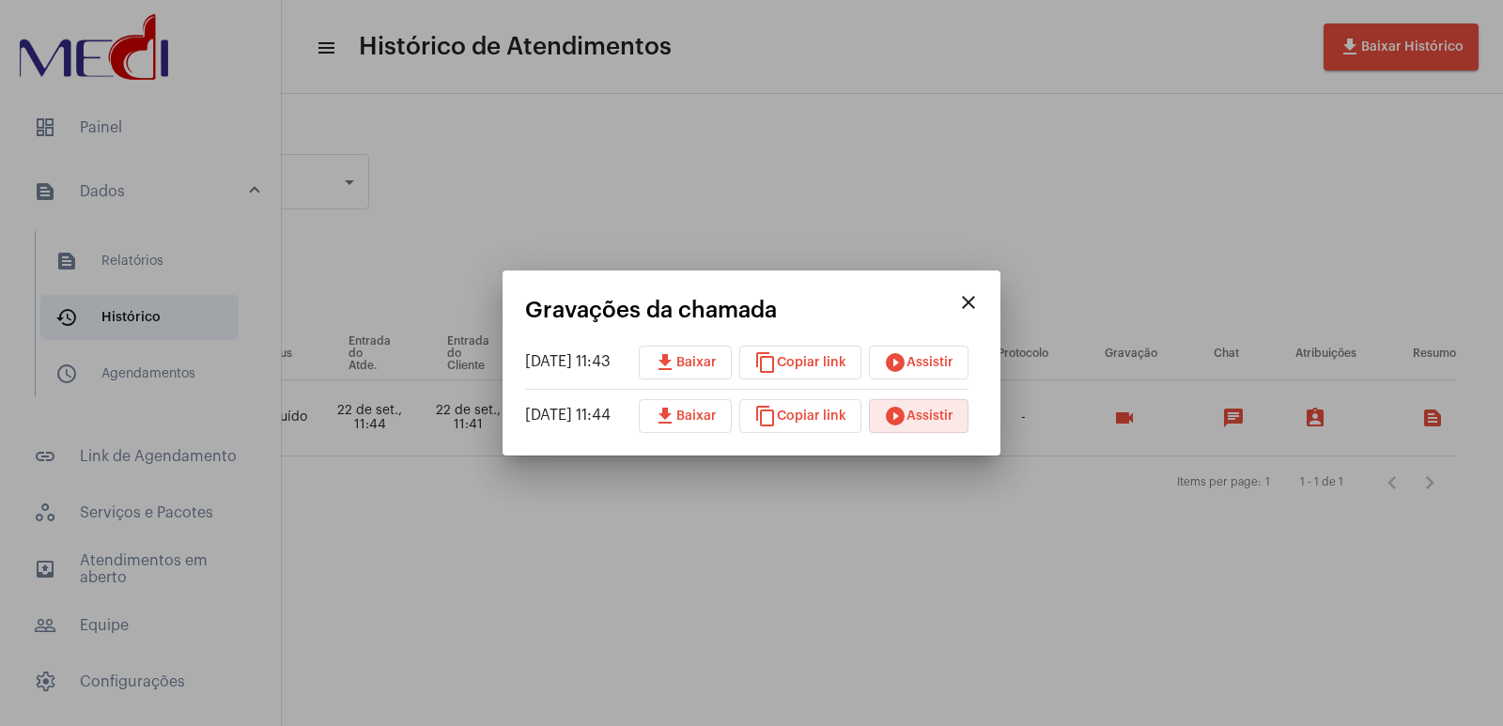
click at [667, 366] on mat-icon "play_circle_filled" at bounding box center [895, 362] width 23 height 23
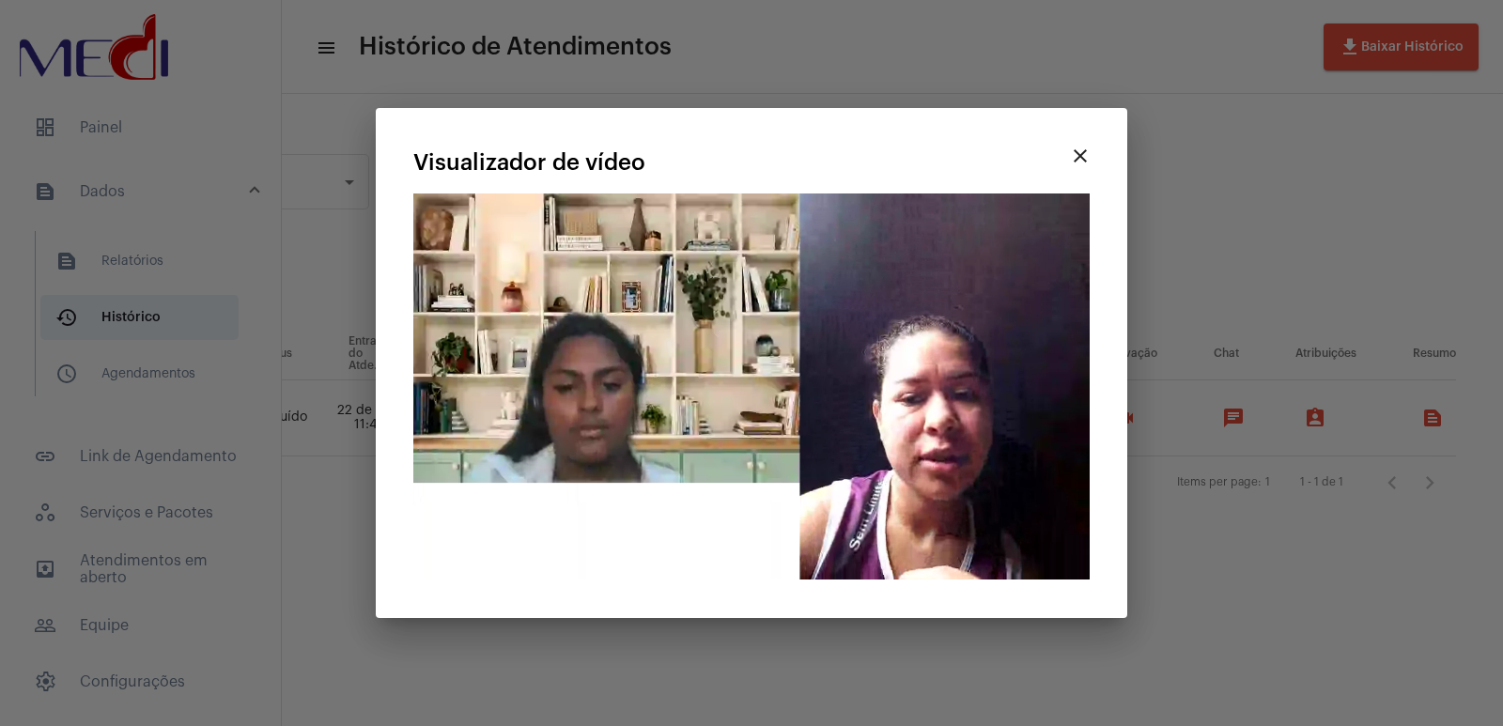
click at [667, 153] on mat-icon "close" at bounding box center [1080, 156] width 23 height 23
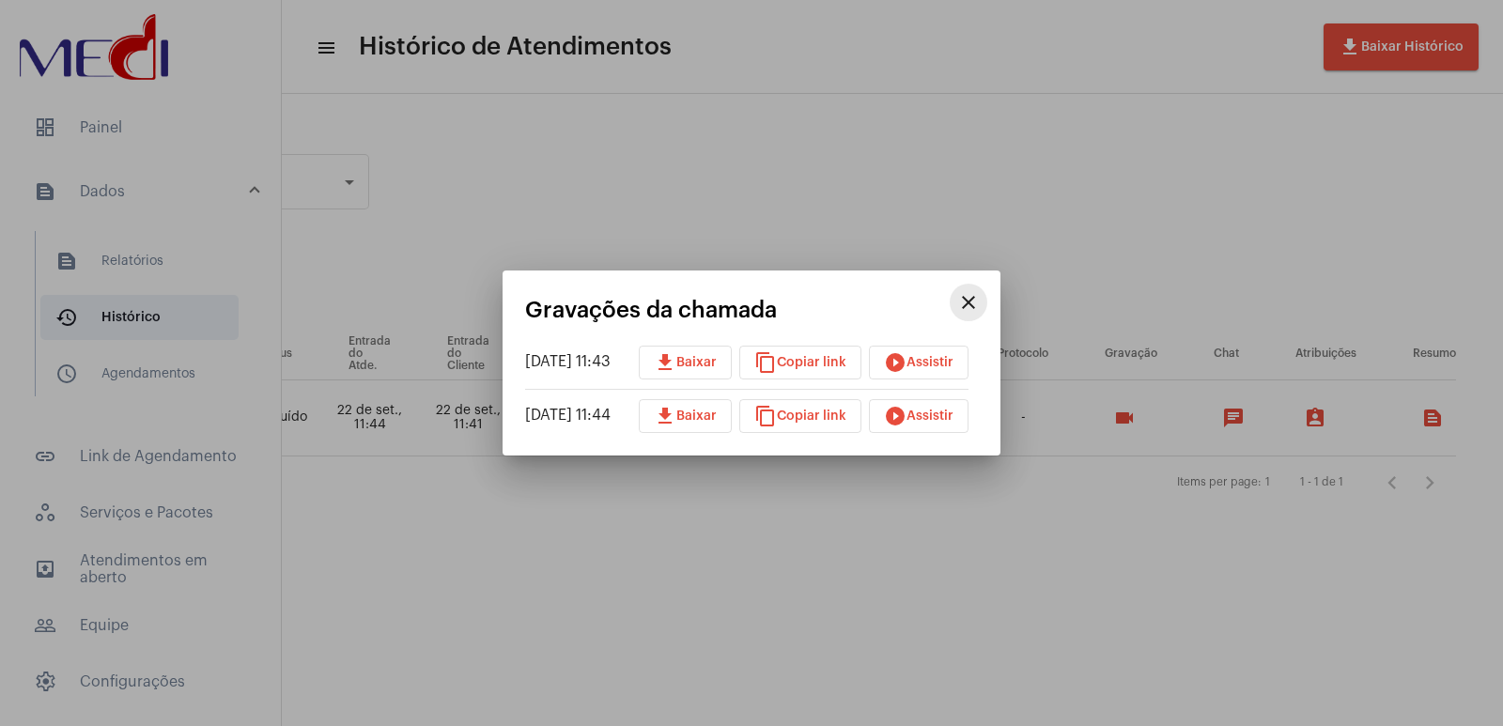
click at [667, 299] on button "close" at bounding box center [968, 303] width 38 height 38
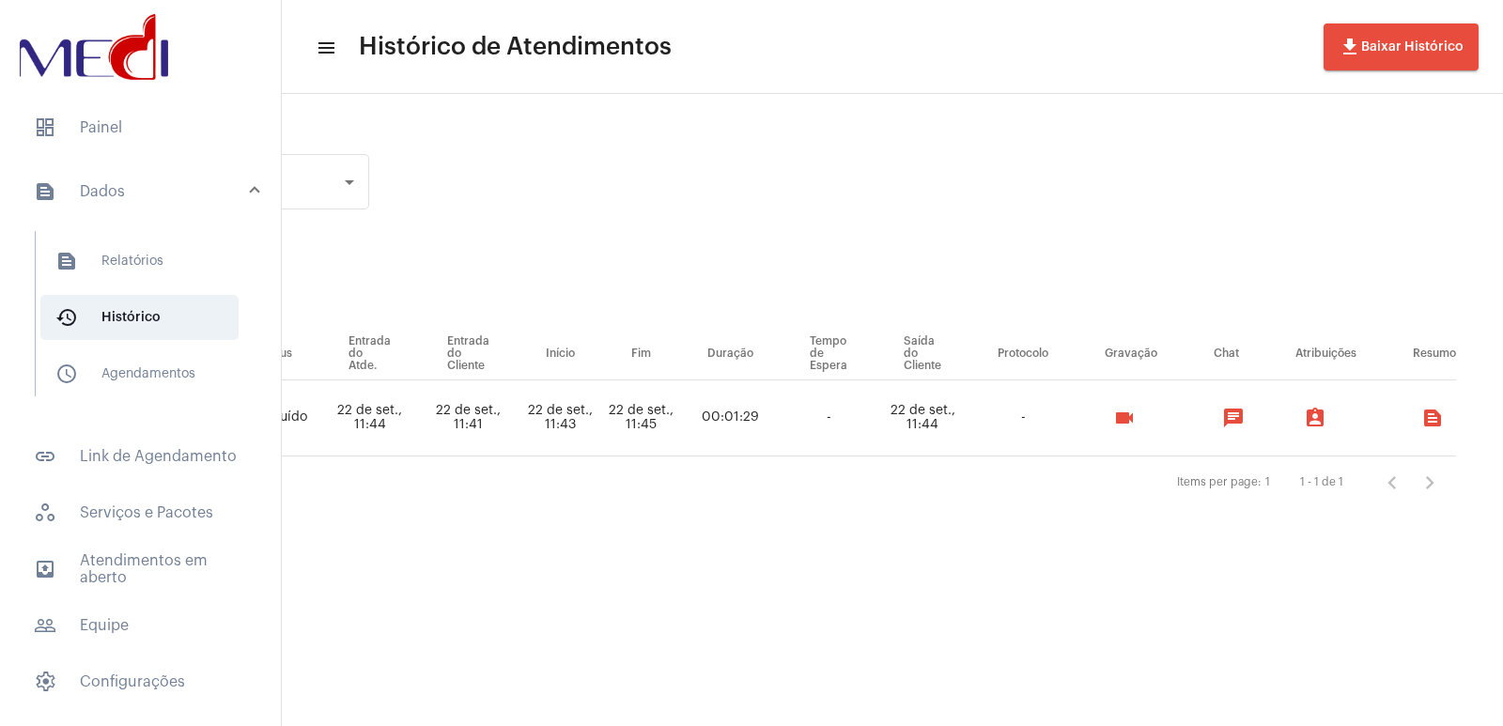
drag, startPoint x: 835, startPoint y: 707, endPoint x: 817, endPoint y: 707, distance: 17.8
click at [667, 707] on mat-sidenav-content "menu Histórico de Atendimentos file_download Baixar Histórico Pesquisar por ema…" at bounding box center [892, 363] width 1221 height 726
drag, startPoint x: 803, startPoint y: 711, endPoint x: 767, endPoint y: 710, distance: 35.7
click at [667, 711] on mat-sidenav-content "menu Histórico de Atendimentos file_download Baixar Histórico Pesquisar por ema…" at bounding box center [892, 363] width 1221 height 726
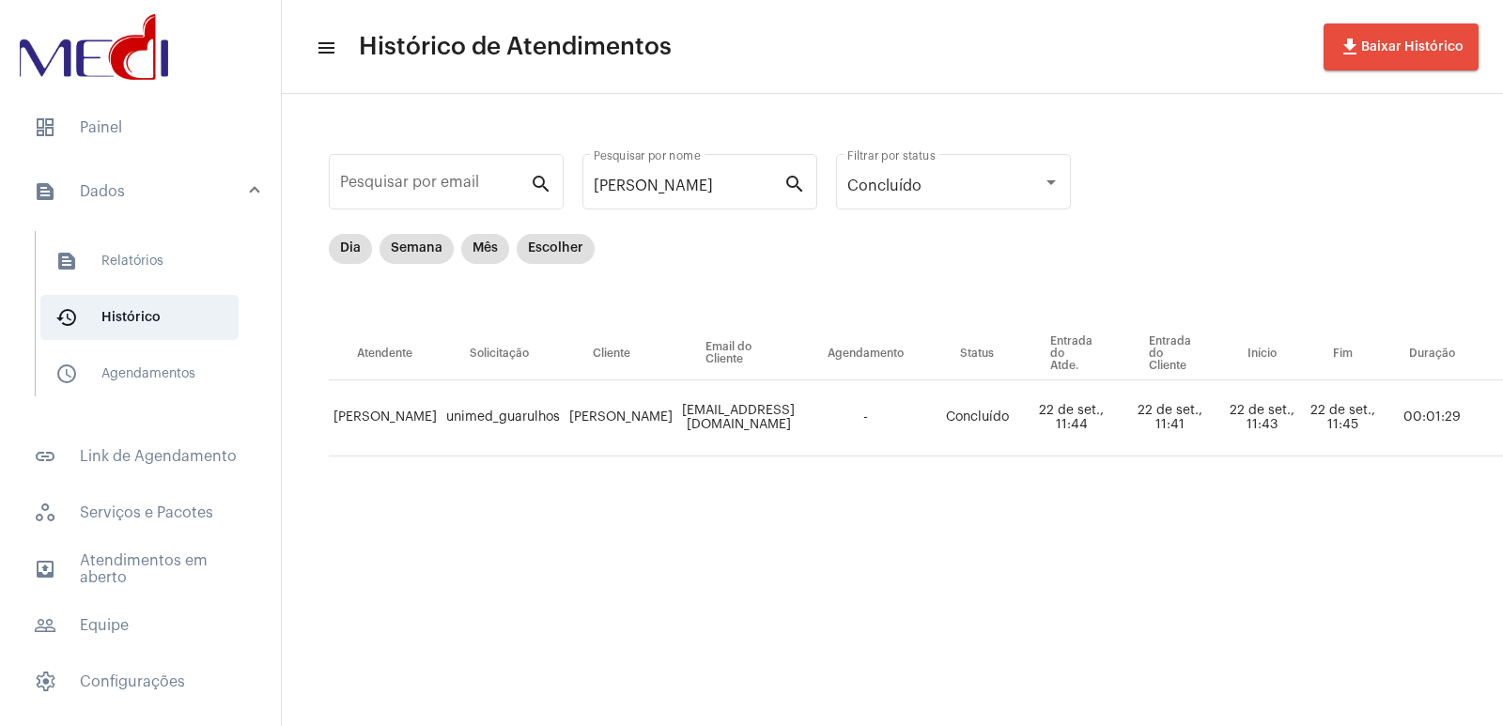
drag, startPoint x: 708, startPoint y: 418, endPoint x: 654, endPoint y: 423, distance: 54.7
click at [667, 423] on td "[EMAIL_ADDRESS][DOMAIN_NAME]" at bounding box center [738, 418] width 122 height 76
click at [667, 416] on td "[EMAIL_ADDRESS][DOMAIN_NAME]" at bounding box center [738, 418] width 122 height 76
drag, startPoint x: 665, startPoint y: 416, endPoint x: 922, endPoint y: 423, distance: 257.4
click at [667, 423] on tr "[PERSON_NAME] unimed_guarulhos Veronica Da Silva de Brito [EMAIL_ADDRESS][DOMAI…" at bounding box center [1243, 418] width 1828 height 76
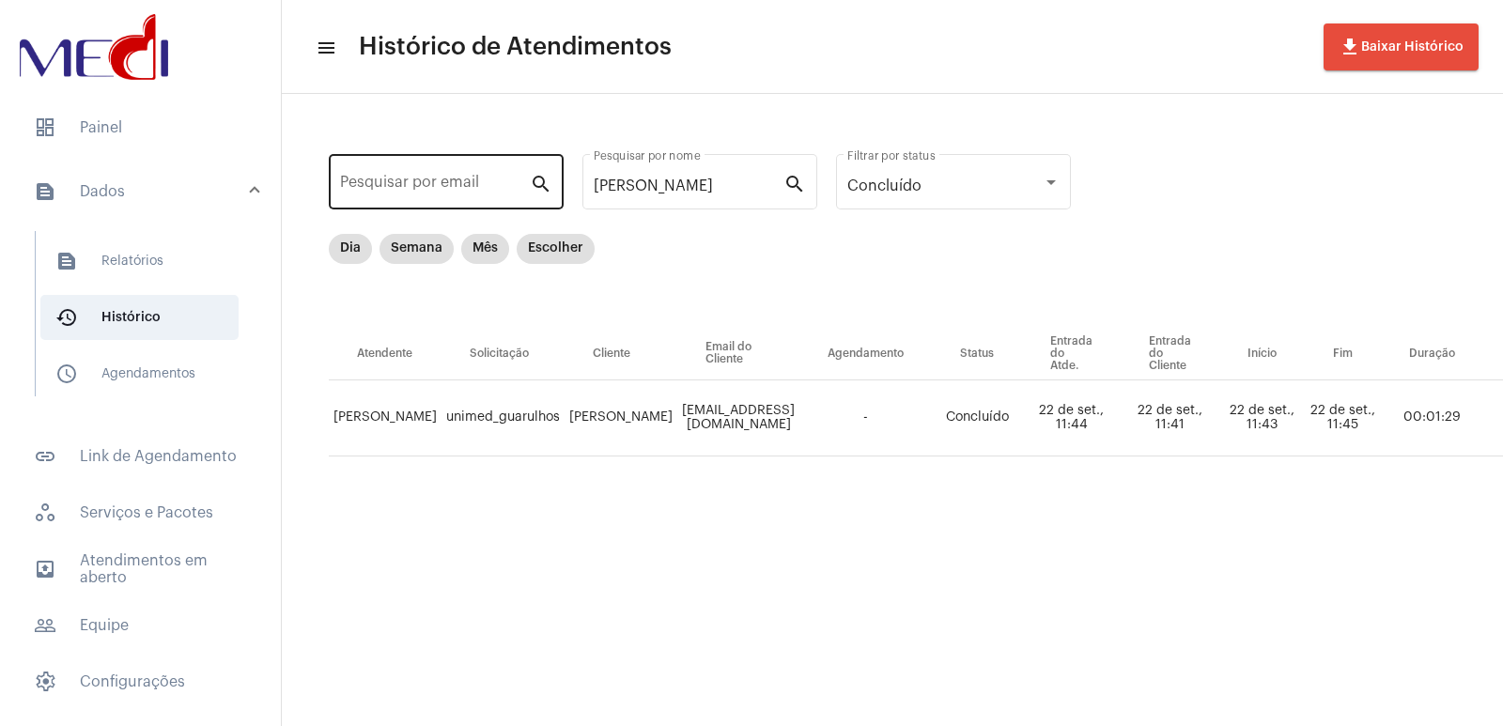
copy tr "[EMAIL_ADDRESS][DOMAIN_NAME] -"
click at [446, 181] on input "Pesquisar por email" at bounding box center [435, 185] width 190 height 17
paste input "[EMAIL_ADDRESS][DOMAIN_NAME] -"
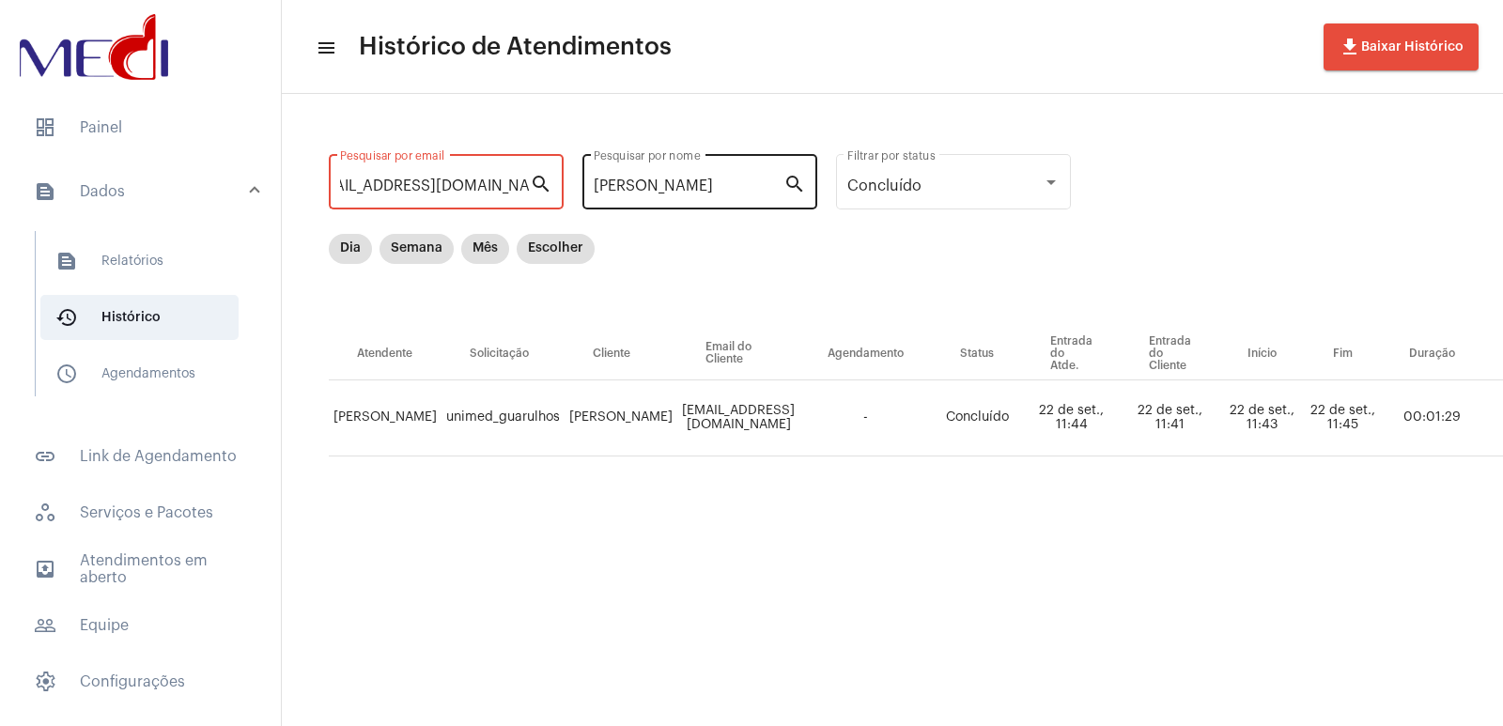
type input "[EMAIL_ADDRESS][DOMAIN_NAME]"
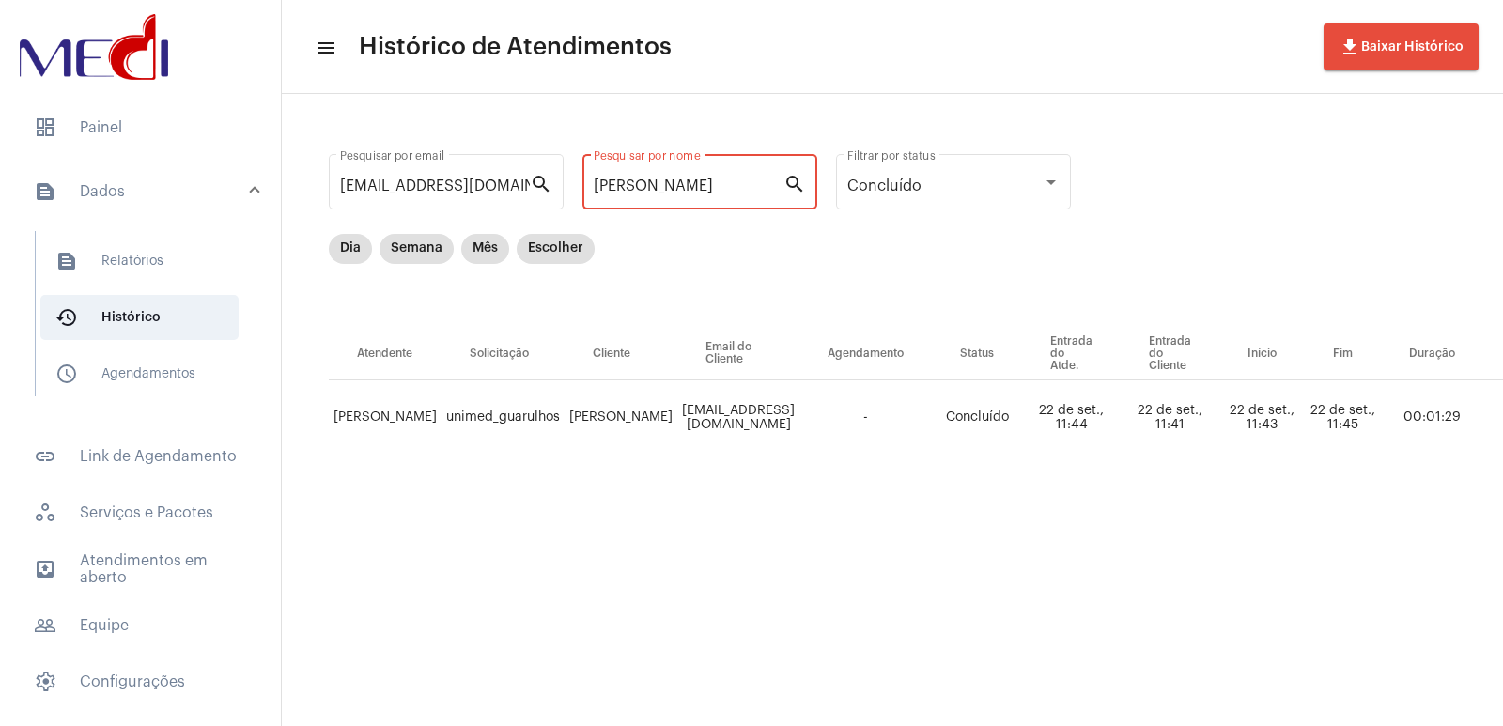
drag, startPoint x: 671, startPoint y: 188, endPoint x: 765, endPoint y: 193, distance: 95.0
click at [667, 193] on input "[PERSON_NAME]" at bounding box center [689, 185] width 190 height 17
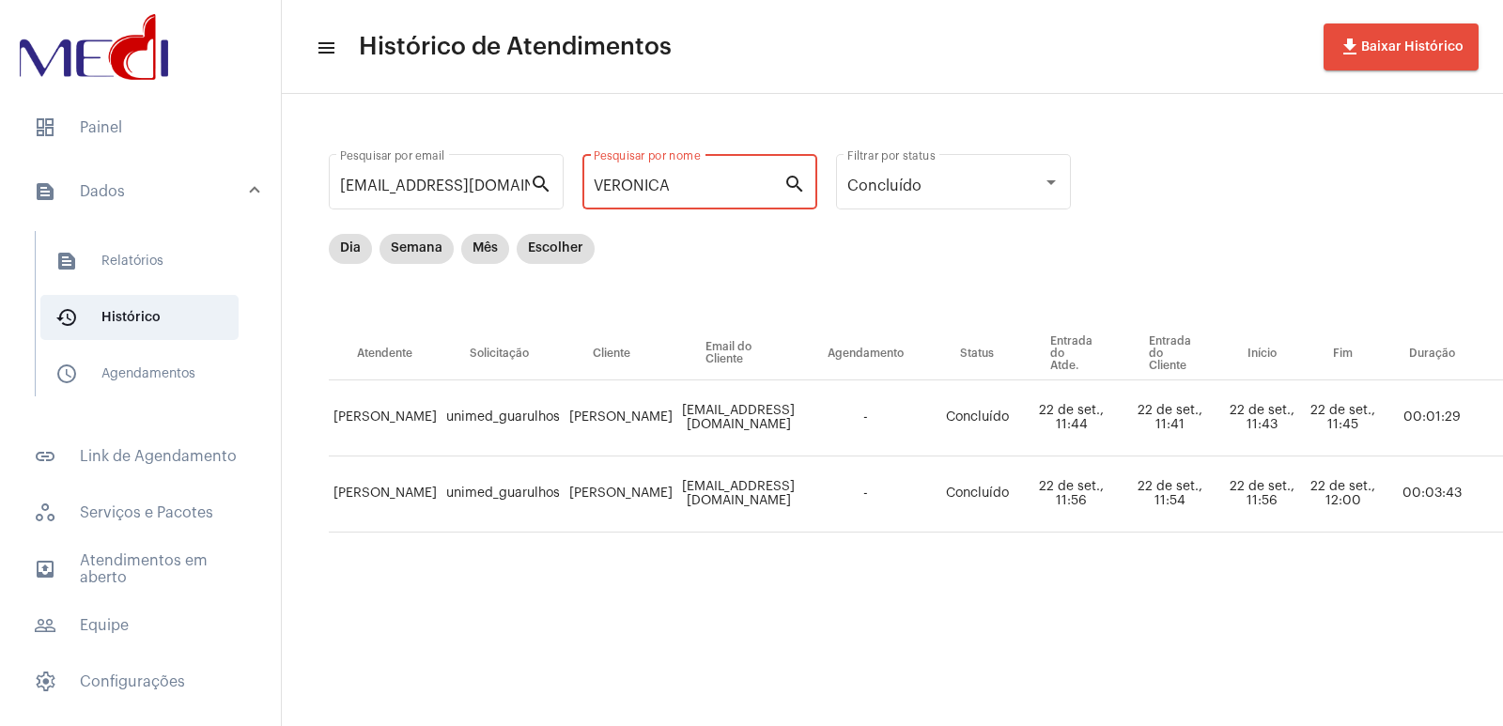
type input "VERONICA"
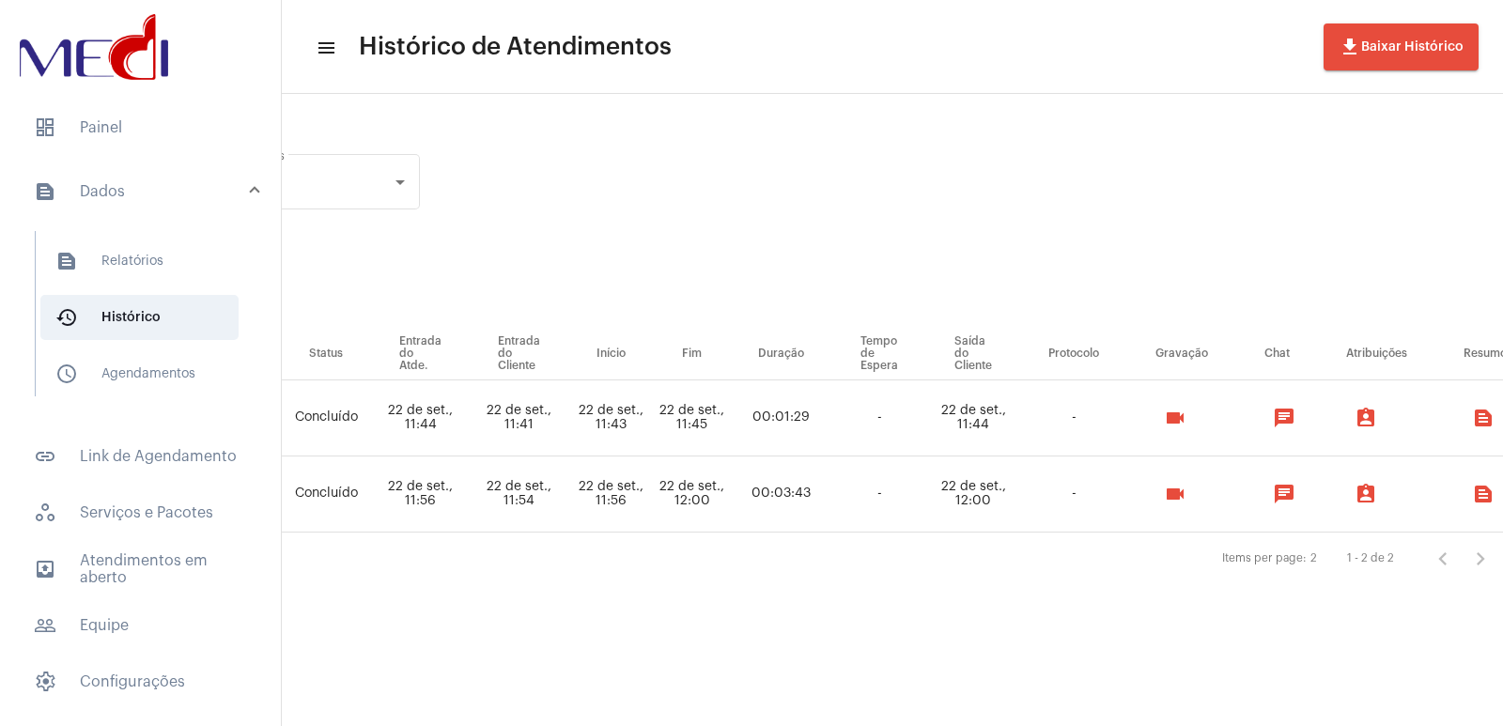
scroll to position [0, 754]
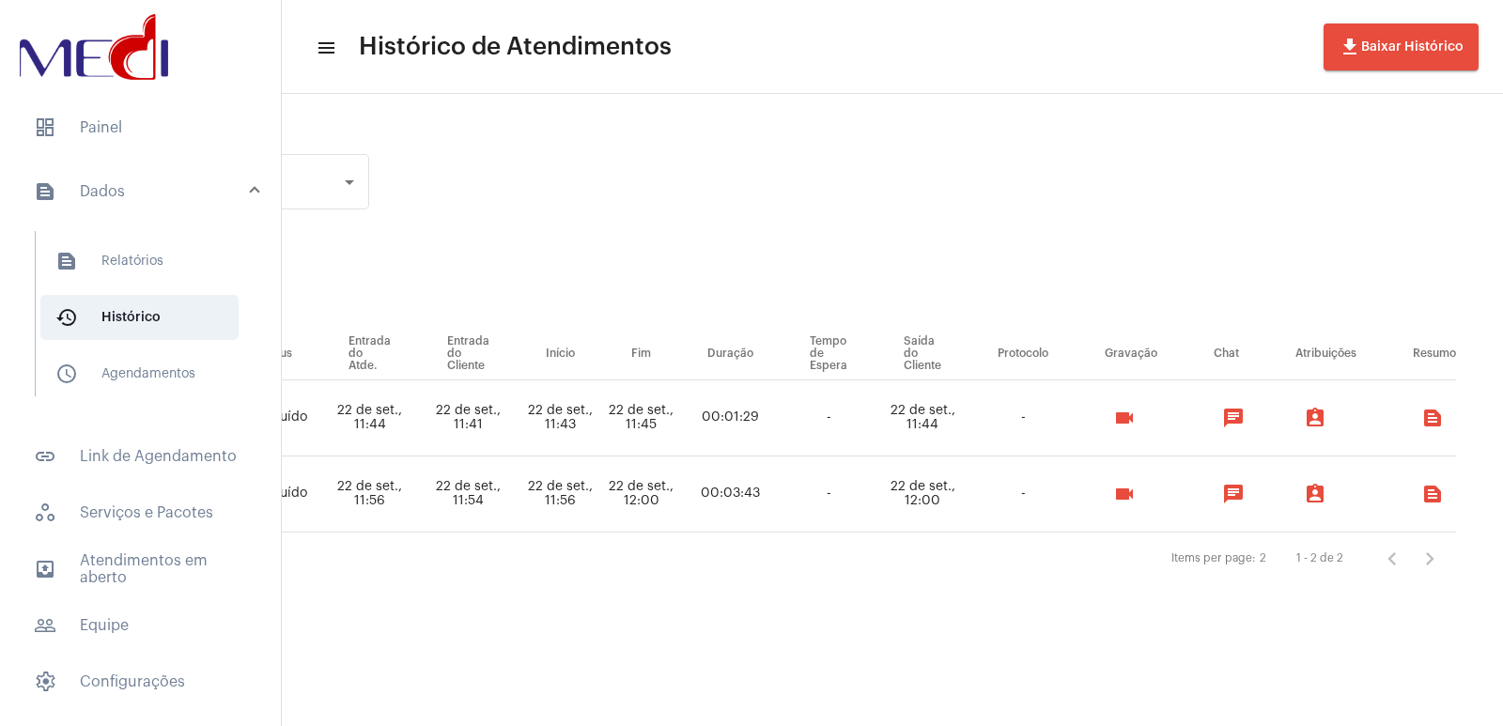
click at [667, 505] on button "videocam" at bounding box center [1124, 494] width 38 height 38
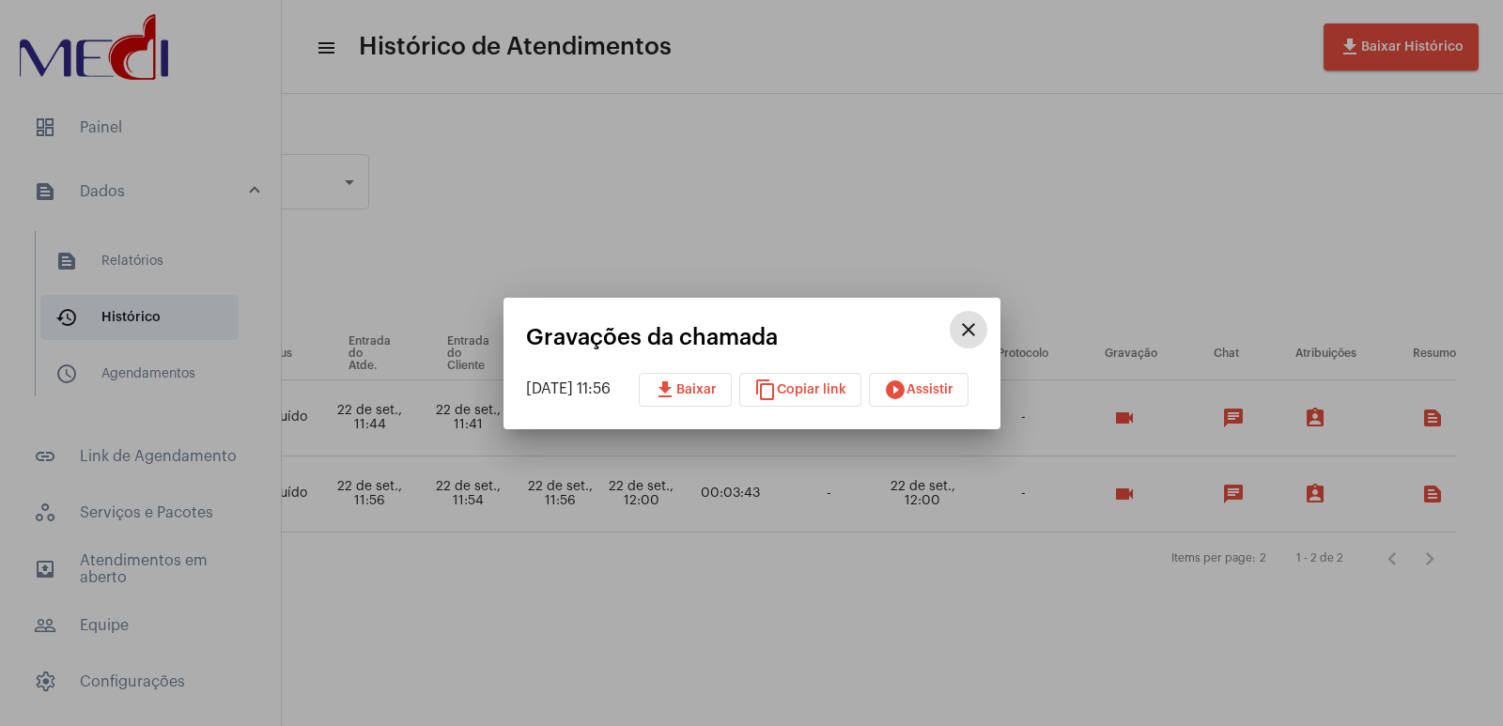
click at [667, 393] on mat-icon "play_circle_filled" at bounding box center [895, 389] width 23 height 23
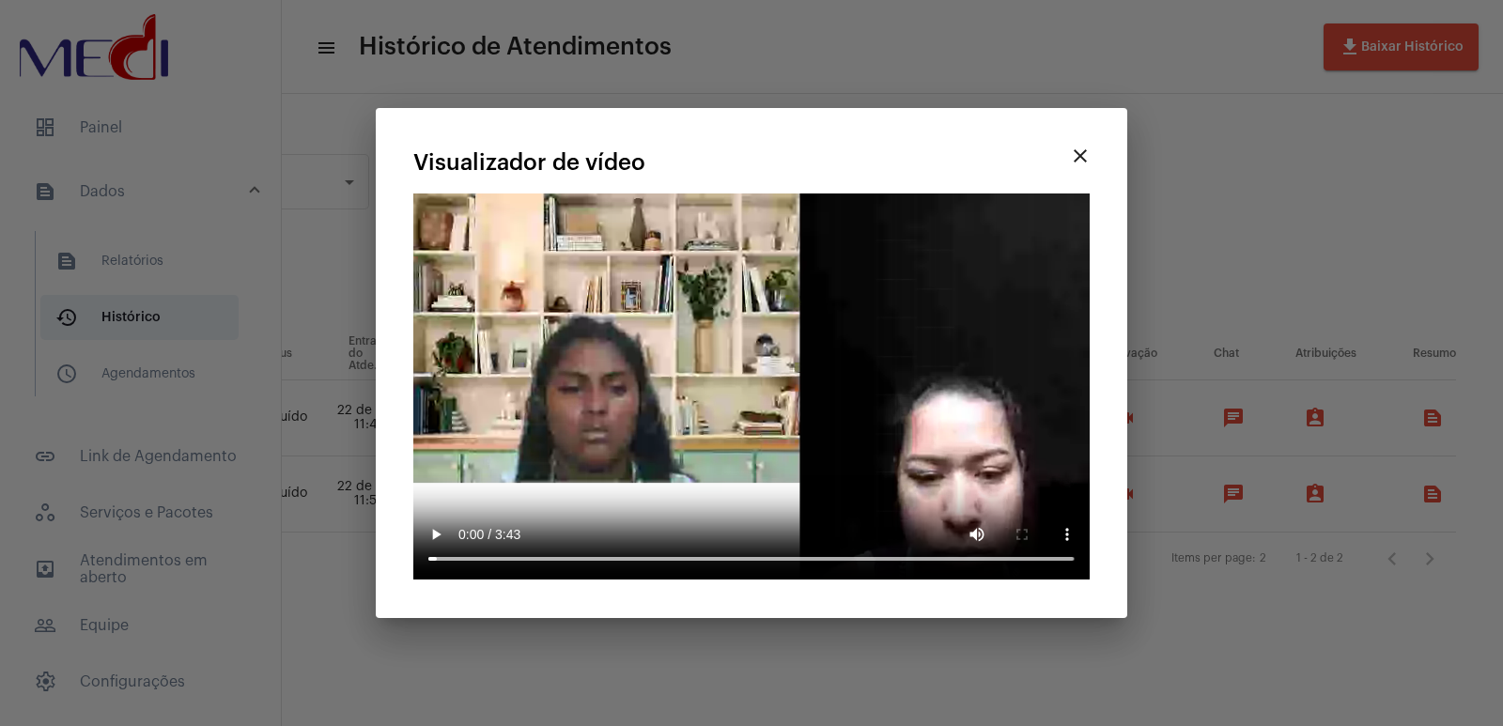
click at [667, 162] on mat-icon "close" at bounding box center [1080, 156] width 23 height 23
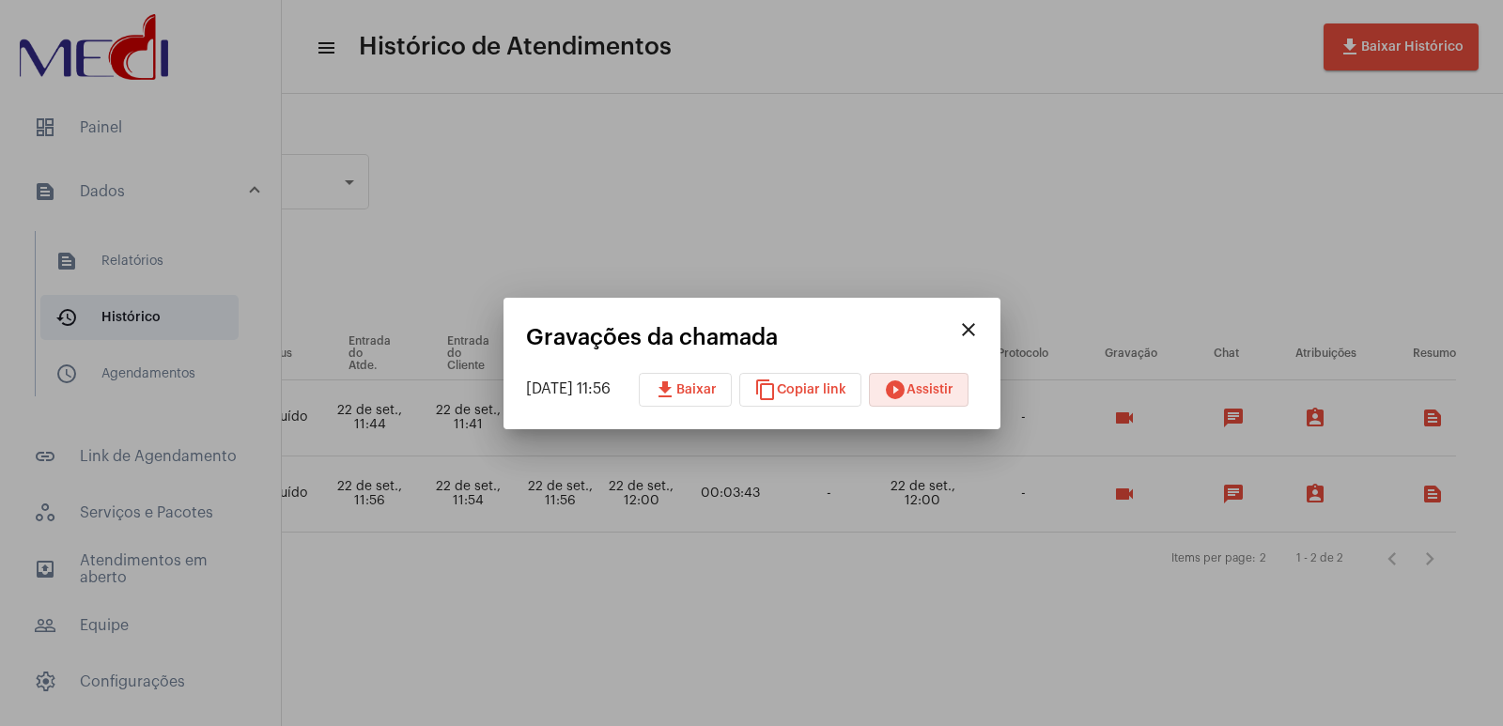
click at [667, 319] on mat-icon "close" at bounding box center [968, 329] width 23 height 23
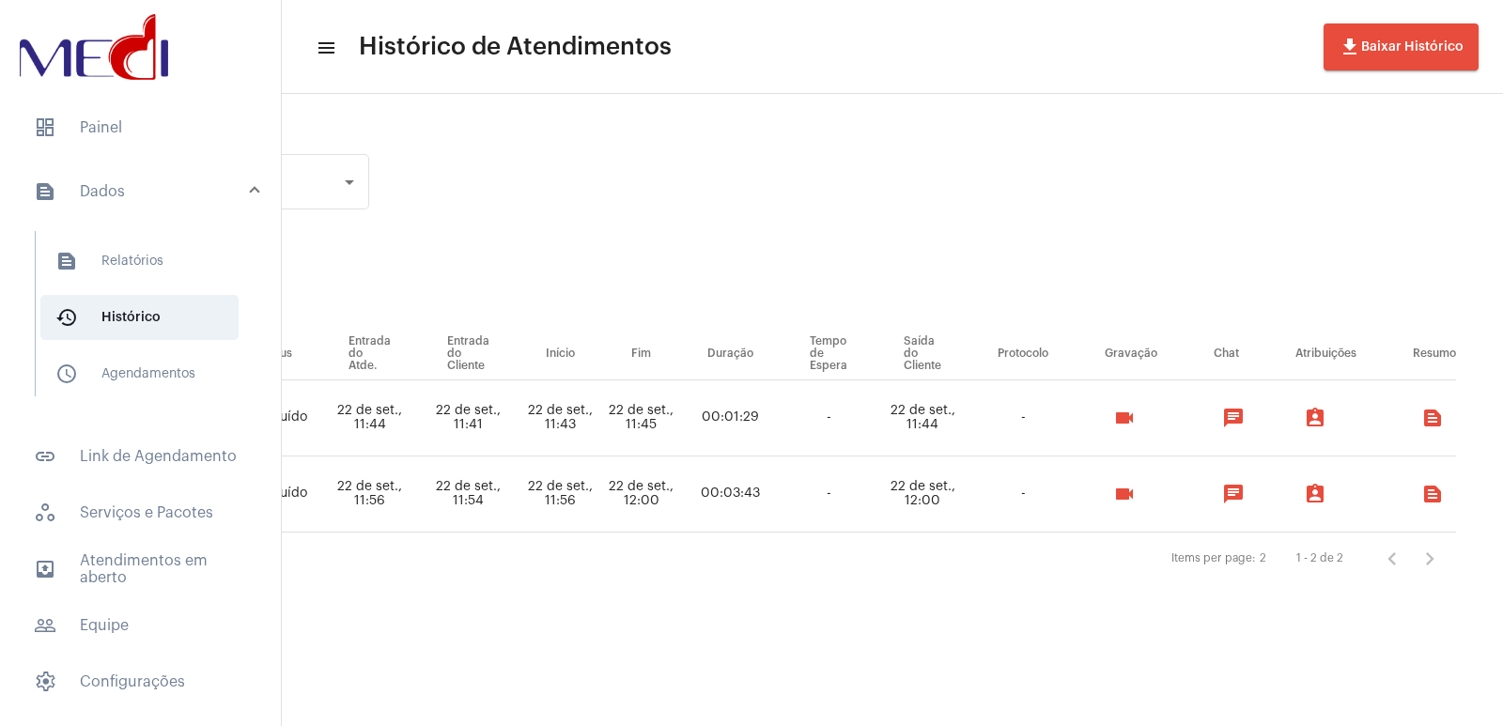
click at [177, 201] on mat-panel-title "text_snippet_outlined Dados" at bounding box center [142, 191] width 217 height 23
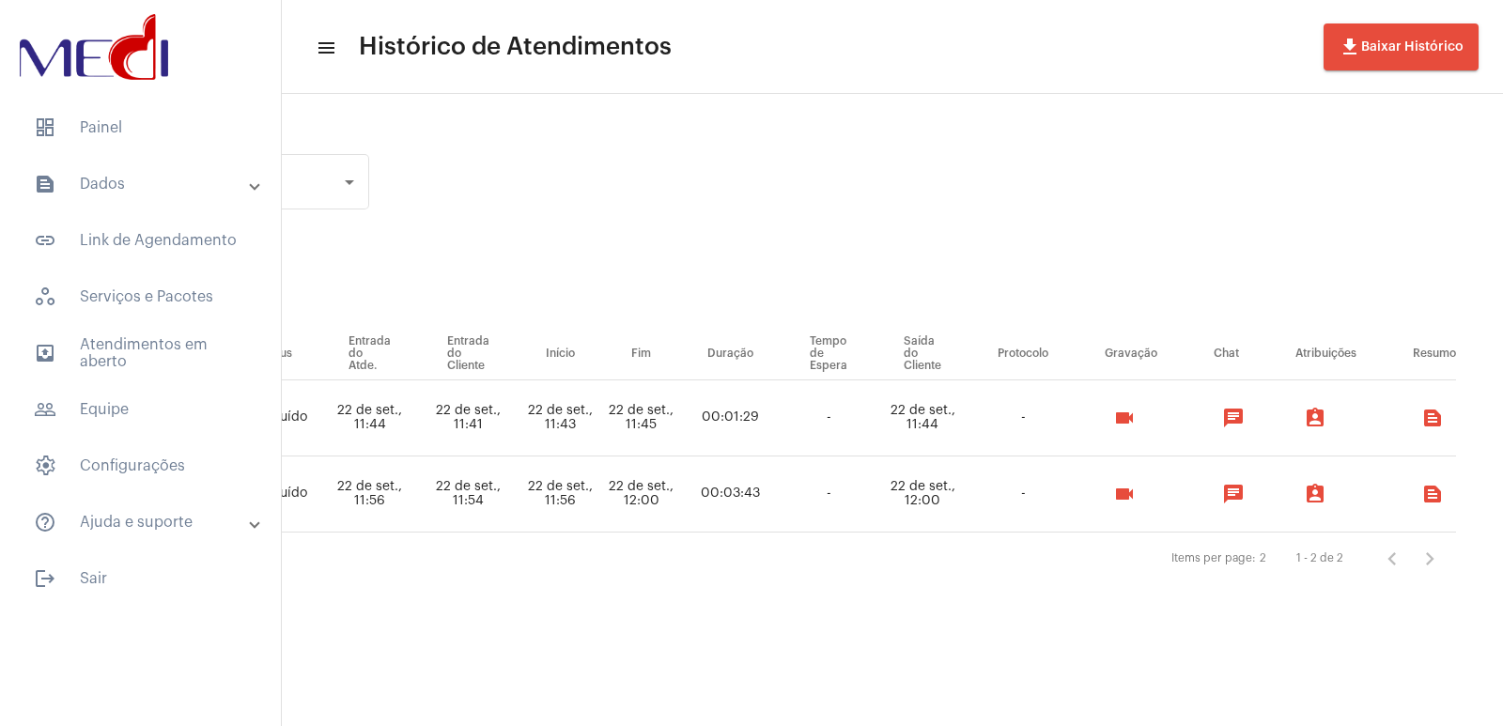
click at [177, 201] on mat-expansion-panel-header "text_snippet_outlined Dados" at bounding box center [146, 184] width 270 height 45
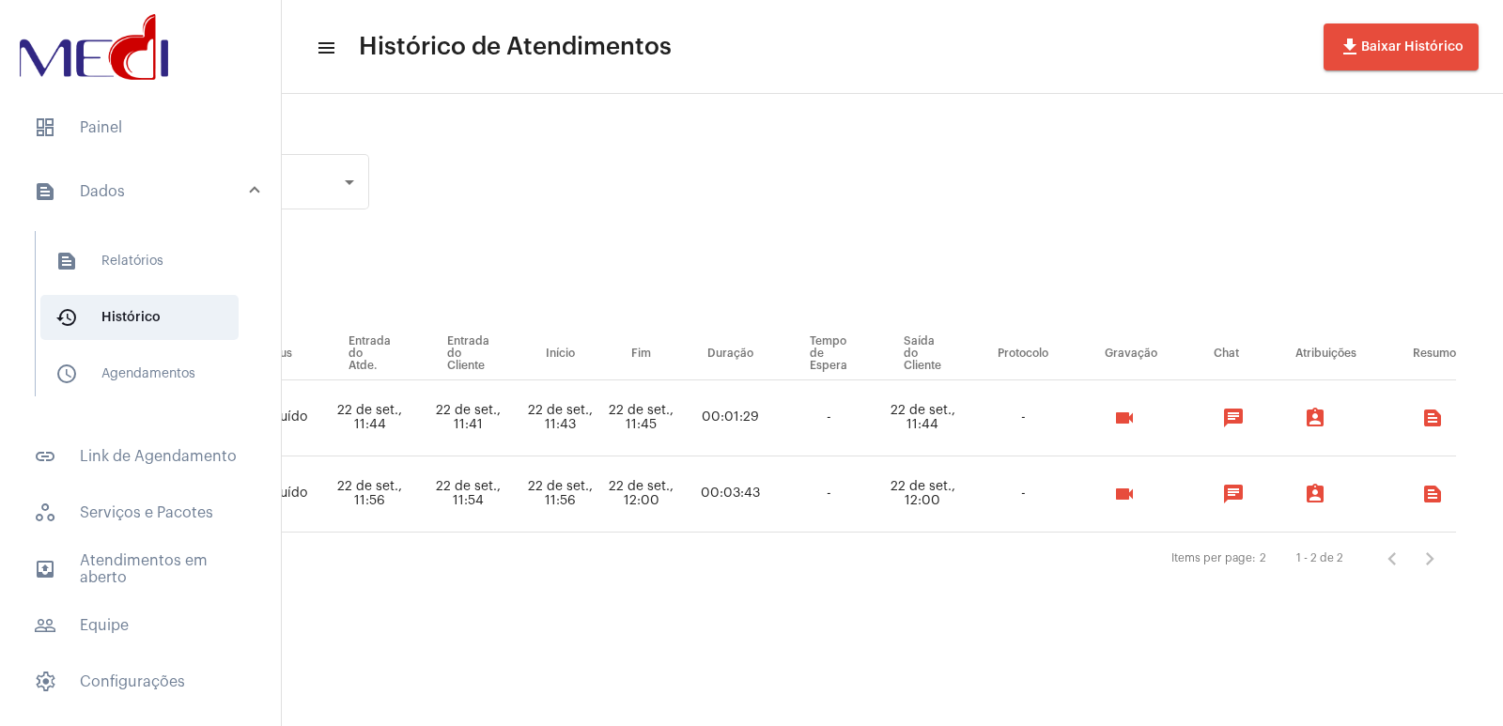
click at [173, 212] on mat-expansion-panel-header "text_snippet_outlined Dados" at bounding box center [146, 192] width 270 height 60
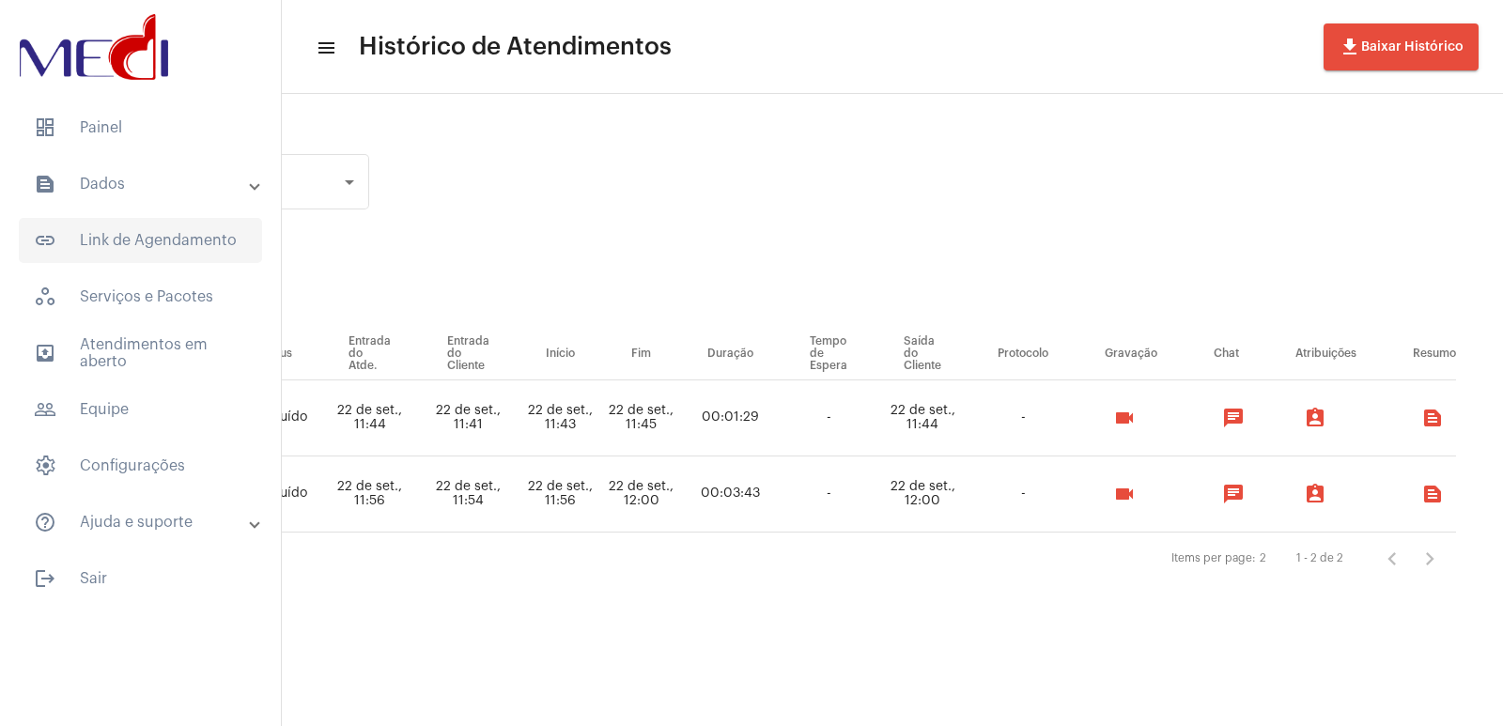
click at [169, 252] on span "link_outlined Link de Agendamento" at bounding box center [140, 240] width 243 height 45
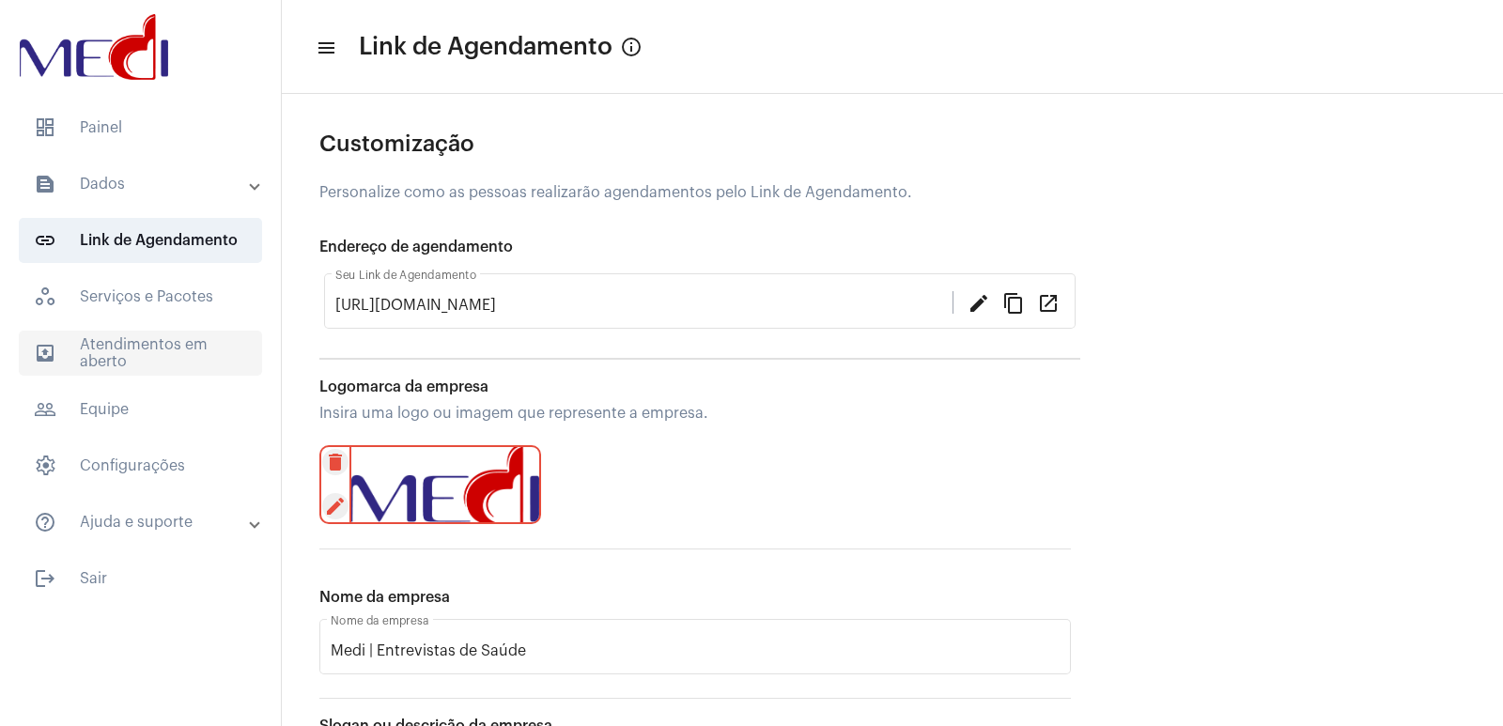
click at [217, 350] on span "outbox_outline Atendimentos em aberto" at bounding box center [140, 353] width 243 height 45
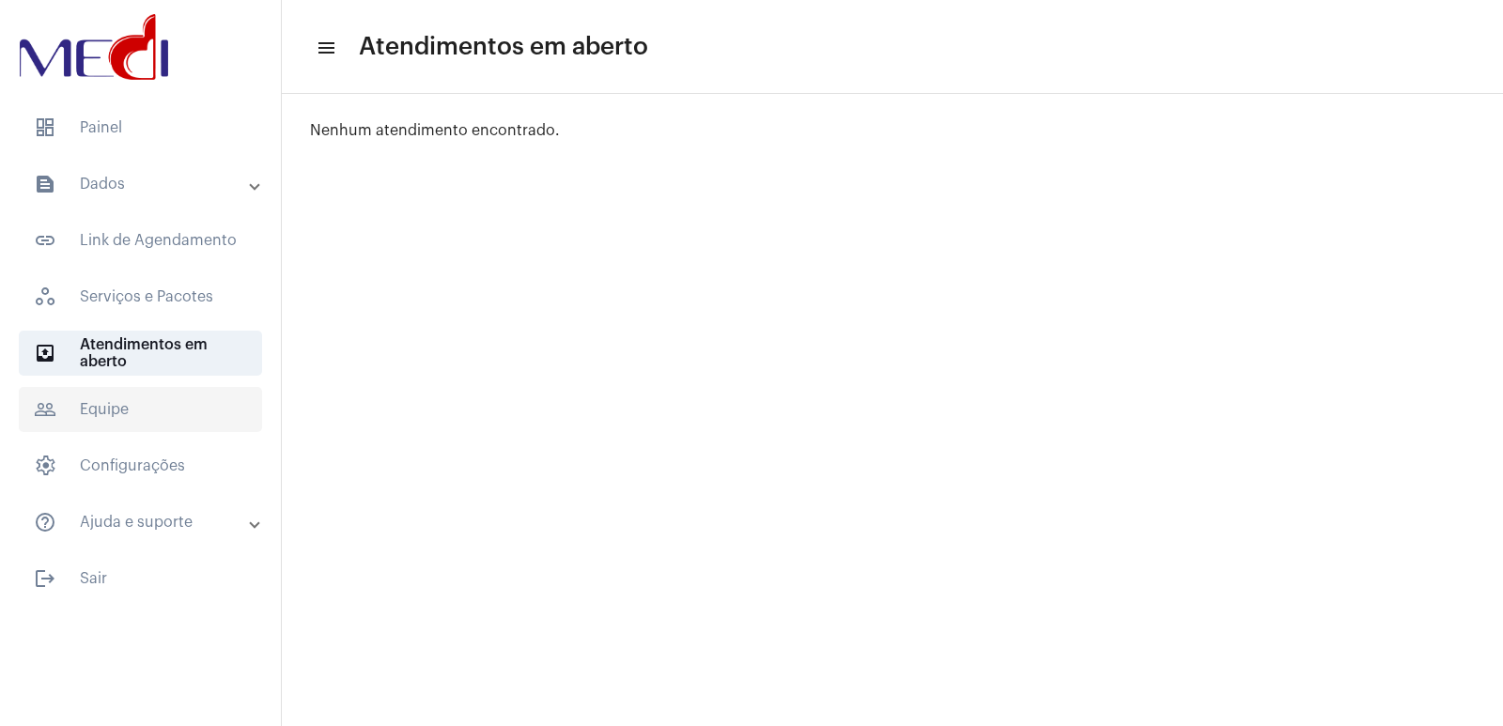
click at [173, 389] on span "people_outline Equipe" at bounding box center [140, 409] width 243 height 45
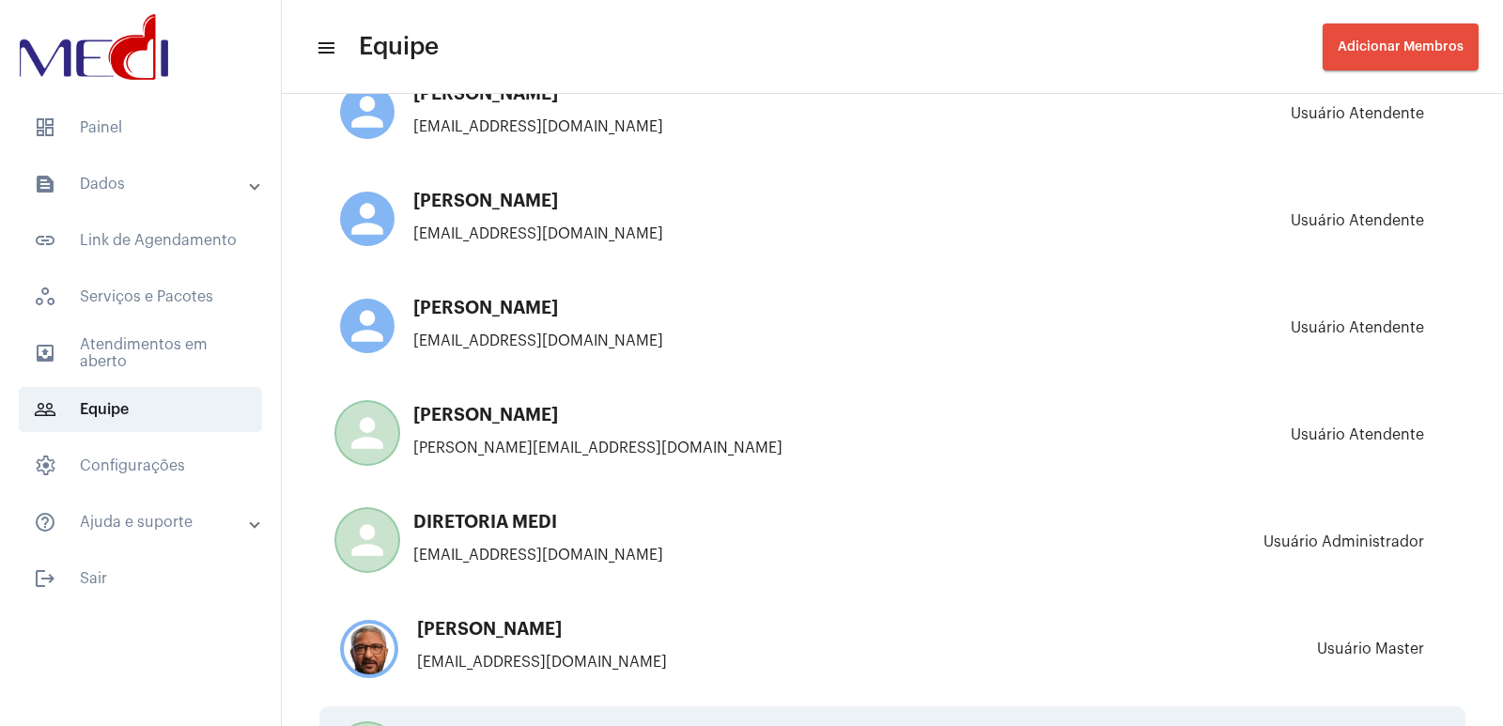
scroll to position [245, 0]
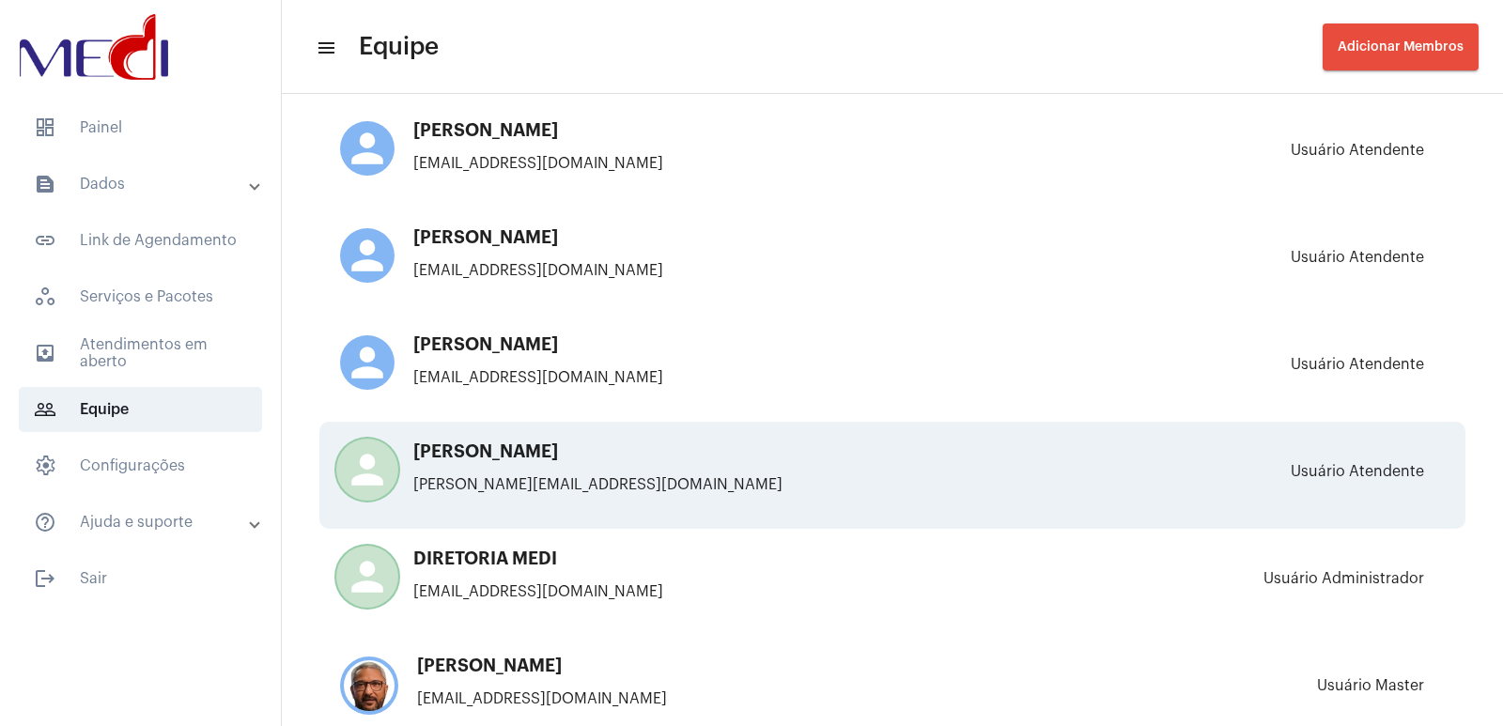
click at [667, 476] on p "[PERSON_NAME][EMAIL_ADDRESS][DOMAIN_NAME]" at bounding box center [668, 484] width 657 height 17
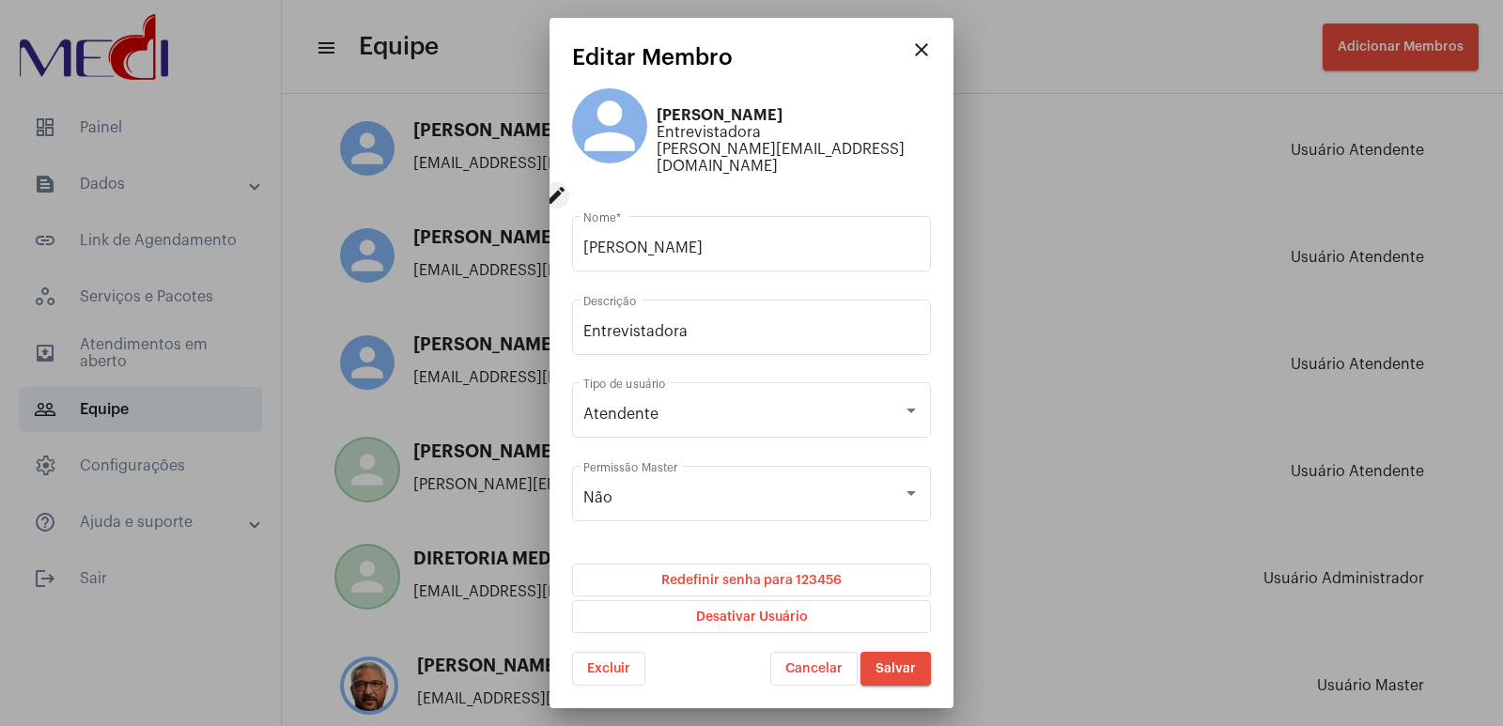
click at [667, 53] on div at bounding box center [751, 363] width 1503 height 726
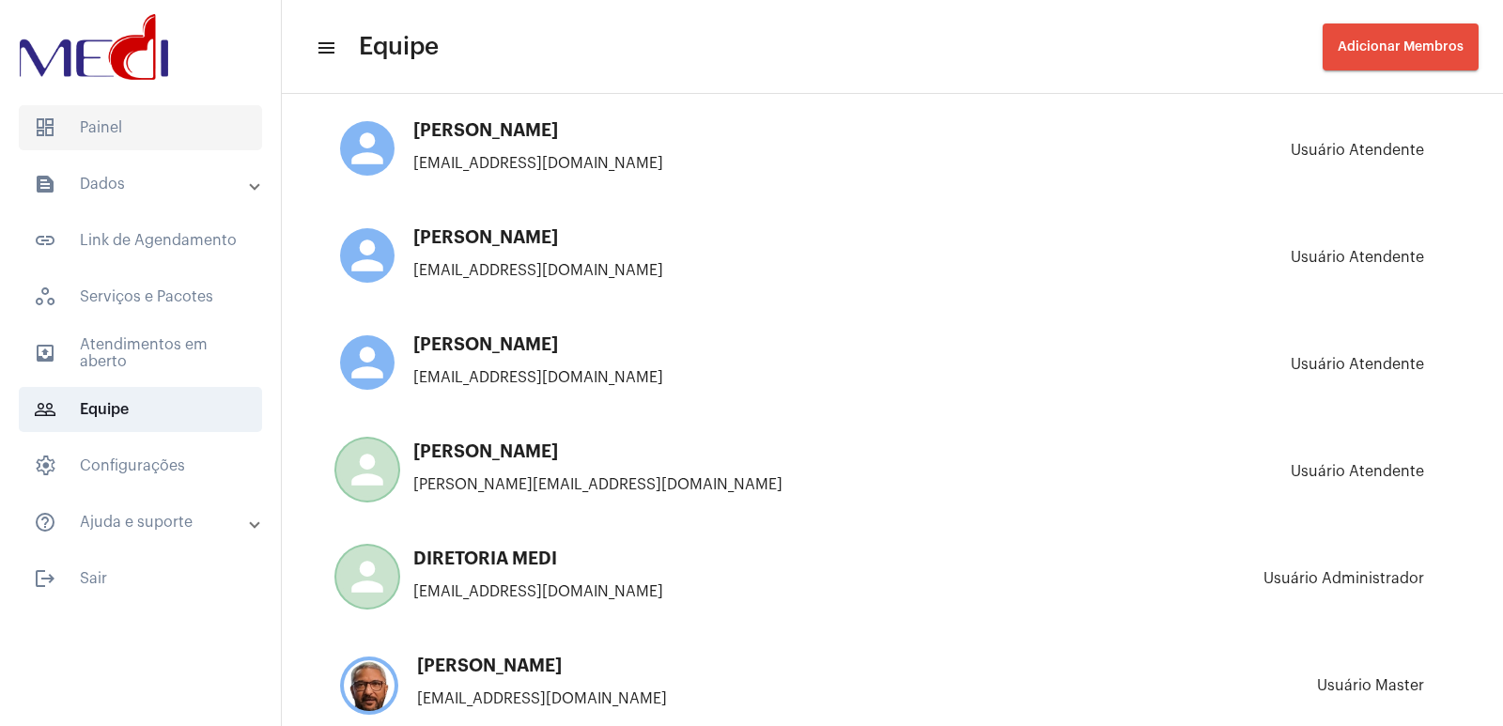
click at [131, 114] on span "dashboard Painel" at bounding box center [140, 127] width 243 height 45
